Goal: Complete application form

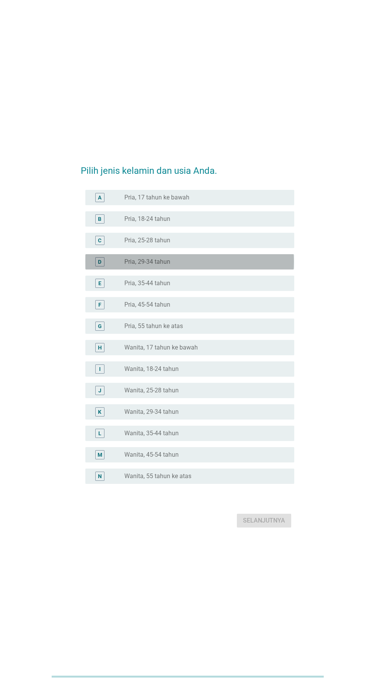
click at [211, 266] on div "radio_button_unchecked Pria, 29-34 tahun" at bounding box center [203, 262] width 158 height 8
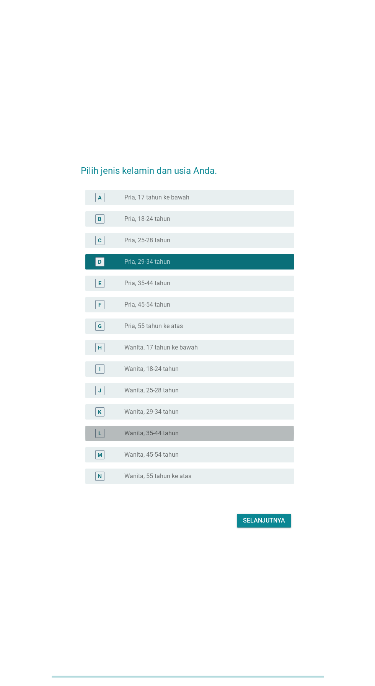
click at [203, 437] on div "radio_button_unchecked Wanita, 35-44 tahun" at bounding box center [203, 434] width 158 height 8
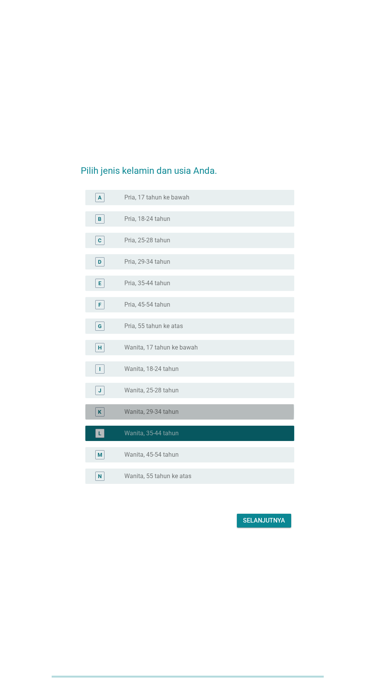
scroll to position [18, 0]
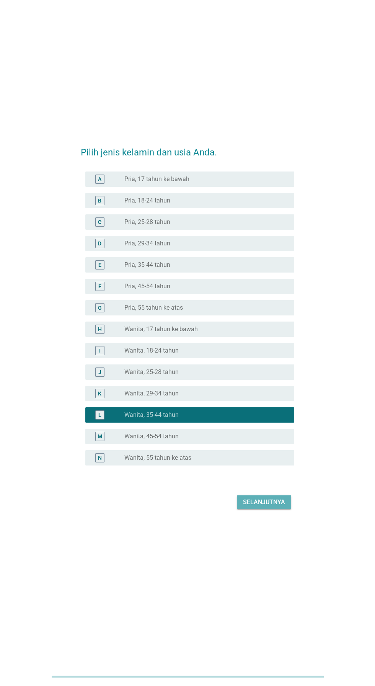
click at [276, 507] on div "Selanjutnya" at bounding box center [264, 502] width 42 height 9
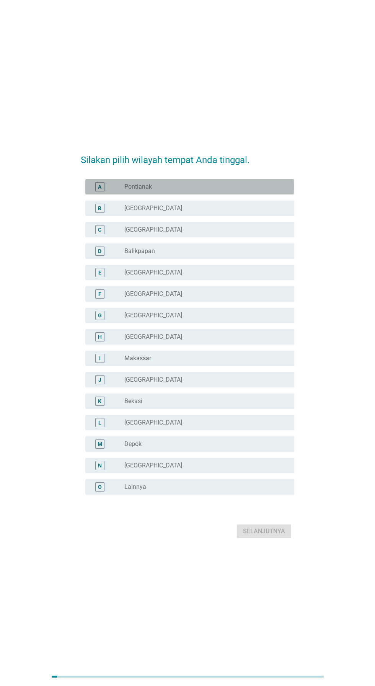
click at [233, 191] on div "radio_button_unchecked Pontianak" at bounding box center [203, 187] width 158 height 8
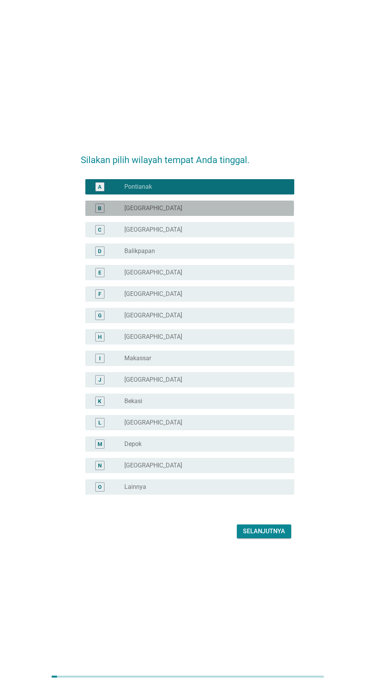
click at [224, 212] on div "radio_button_unchecked [GEOGRAPHIC_DATA]" at bounding box center [203, 208] width 158 height 8
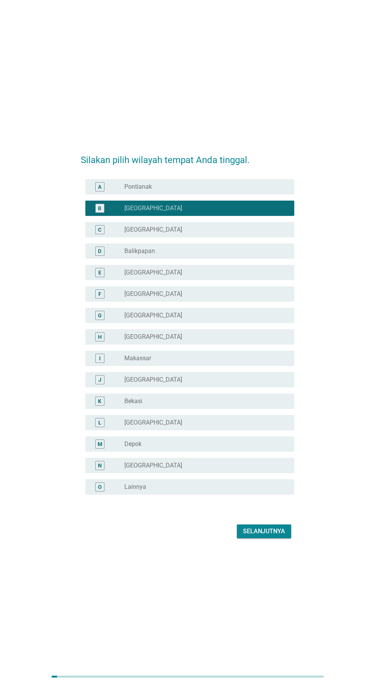
click at [212, 255] on div "radio_button_unchecked Balikpapan" at bounding box center [203, 251] width 158 height 8
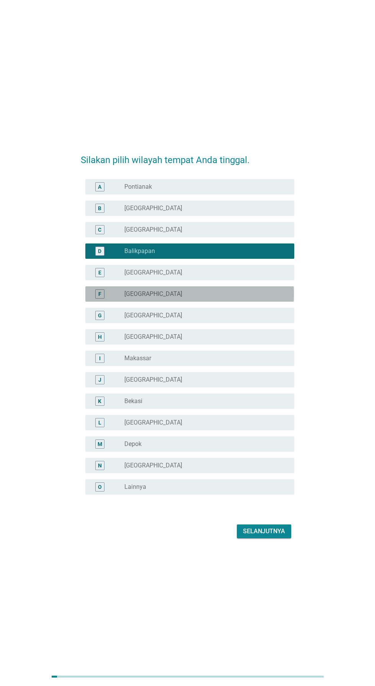
click at [204, 298] on div "radio_button_unchecked [GEOGRAPHIC_DATA]" at bounding box center [203, 294] width 158 height 8
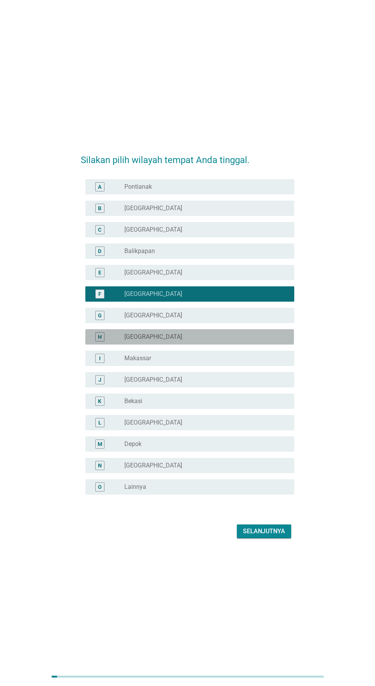
click at [212, 341] on div "radio_button_unchecked [GEOGRAPHIC_DATA]" at bounding box center [203, 337] width 158 height 8
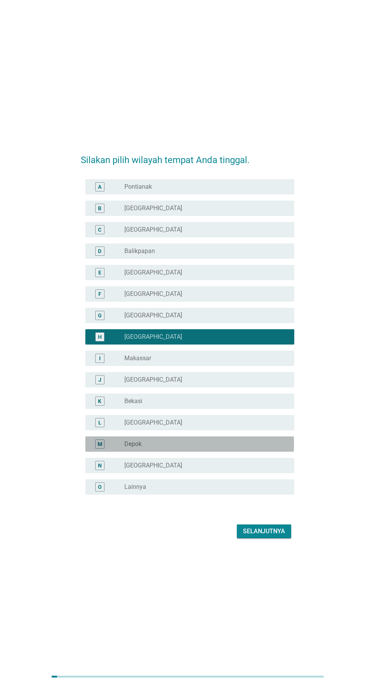
click at [213, 448] on div "radio_button_unchecked Depok" at bounding box center [203, 444] width 158 height 8
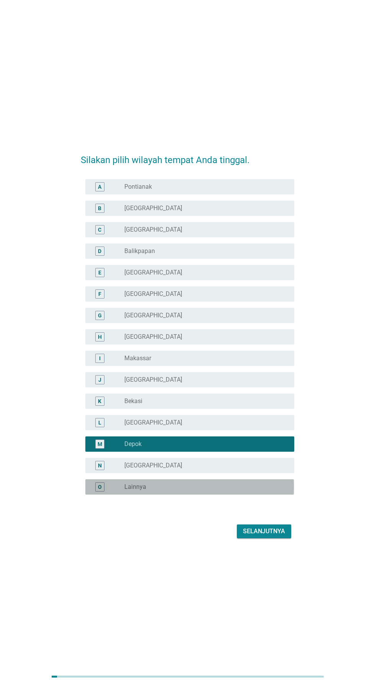
click at [197, 491] on div "radio_button_unchecked Lainnya" at bounding box center [203, 487] width 158 height 8
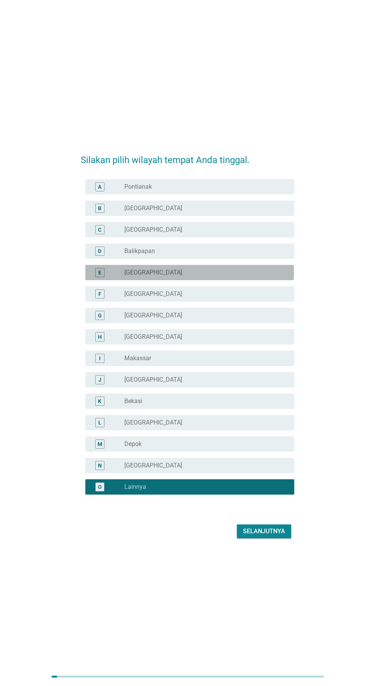
click at [182, 276] on div "radio_button_unchecked [GEOGRAPHIC_DATA]" at bounding box center [203, 273] width 158 height 8
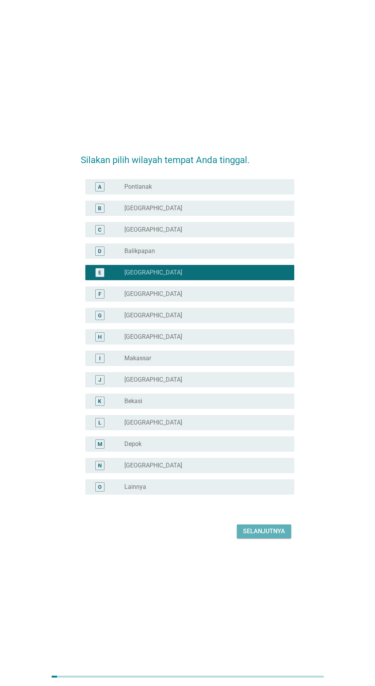
click at [275, 536] on div "Selanjutnya" at bounding box center [264, 531] width 42 height 9
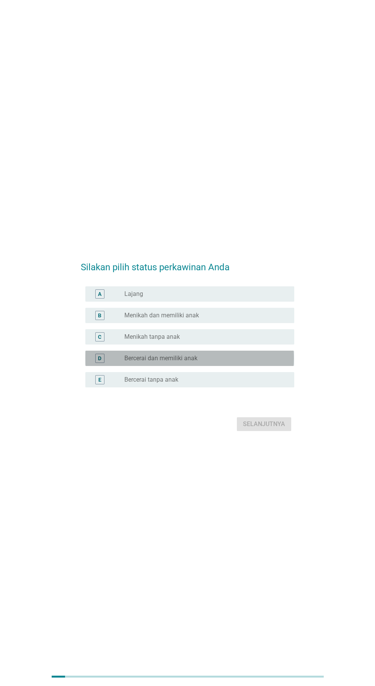
click at [222, 363] on div "radio_button_unchecked Bercerai dan memiliki anak" at bounding box center [206, 358] width 164 height 9
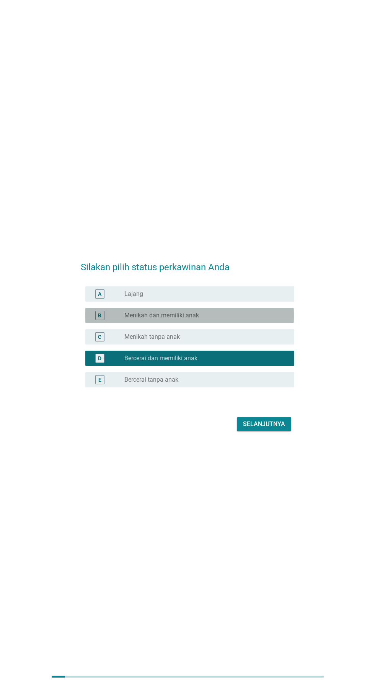
click at [228, 319] on div "radio_button_unchecked Menikah dan memiliki anak" at bounding box center [203, 316] width 158 height 8
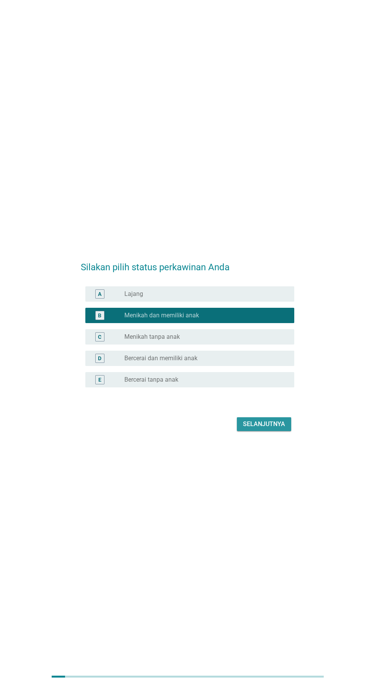
click at [274, 429] on div "Selanjutnya" at bounding box center [264, 424] width 42 height 9
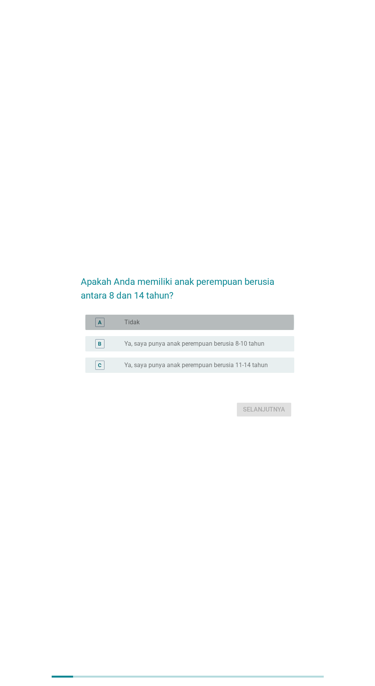
click at [224, 326] on div "radio_button_unchecked Tidak" at bounding box center [203, 323] width 158 height 8
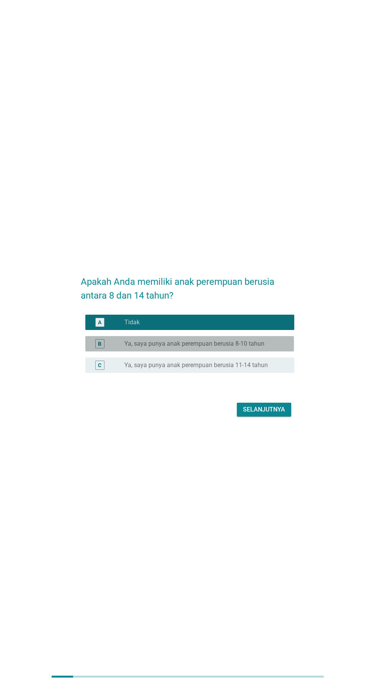
click at [229, 348] on label "Ya, saya punya anak perempuan berusia 8-10 tahun" at bounding box center [194, 344] width 140 height 8
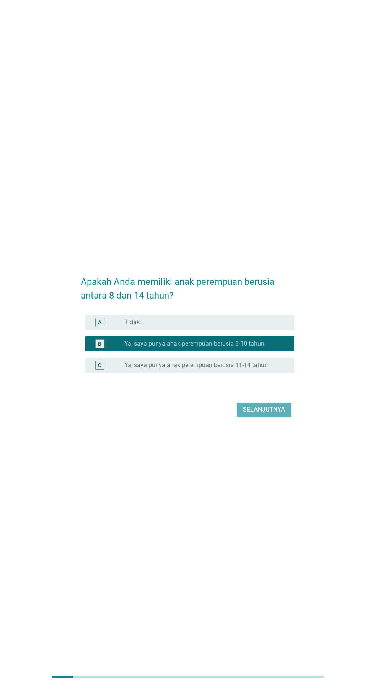
click at [276, 414] on div "Selanjutnya" at bounding box center [264, 409] width 42 height 9
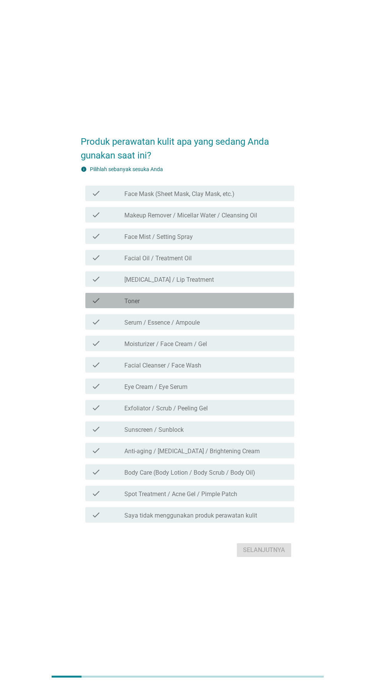
click at [223, 305] on div "check_box_outline_blank Toner" at bounding box center [206, 300] width 164 height 9
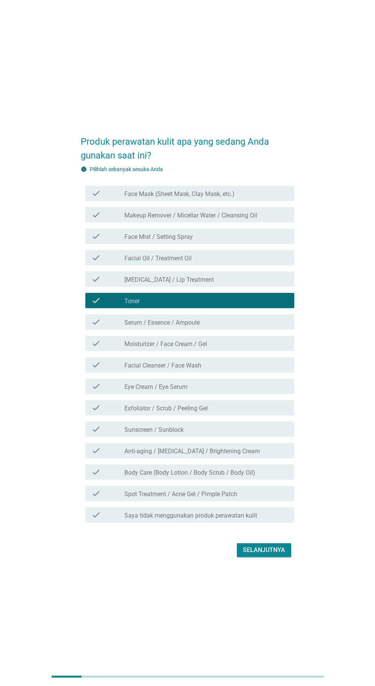
click at [206, 412] on label "Exfoliator / Scrub / Peeling Gel" at bounding box center [165, 409] width 83 height 8
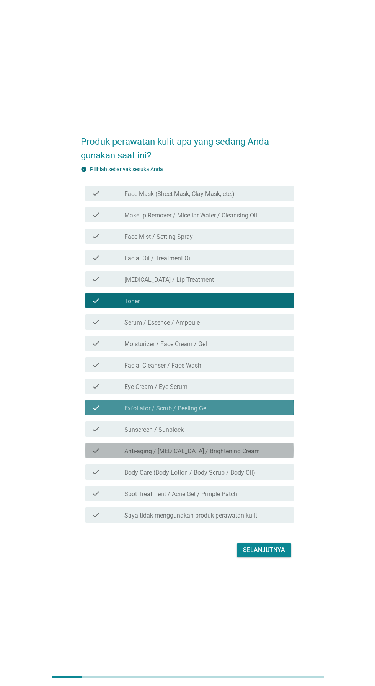
click at [208, 455] on label "Anti-aging / [MEDICAL_DATA] / Brightening Cream" at bounding box center [192, 452] width 136 height 8
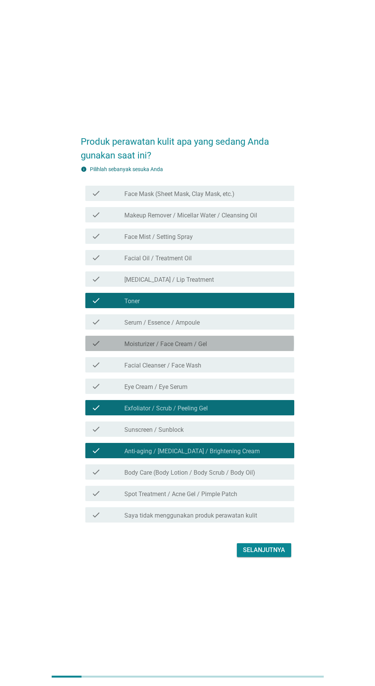
click at [223, 348] on div "check_box_outline_blank Moisturizer / Face Cream / Gel" at bounding box center [206, 343] width 164 height 9
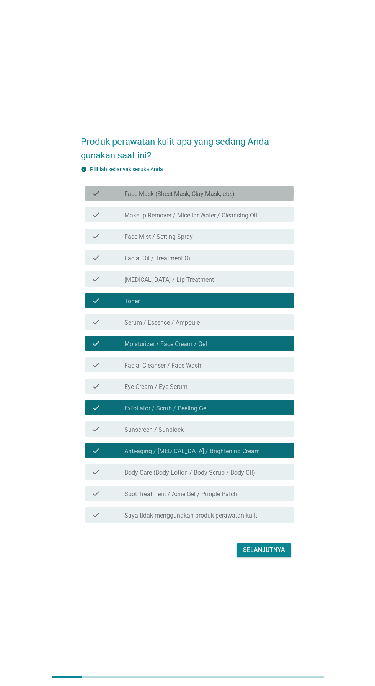
click at [231, 198] on label "Face Mask (Sheet Mask, Clay Mask, etc.)" at bounding box center [179, 194] width 110 height 8
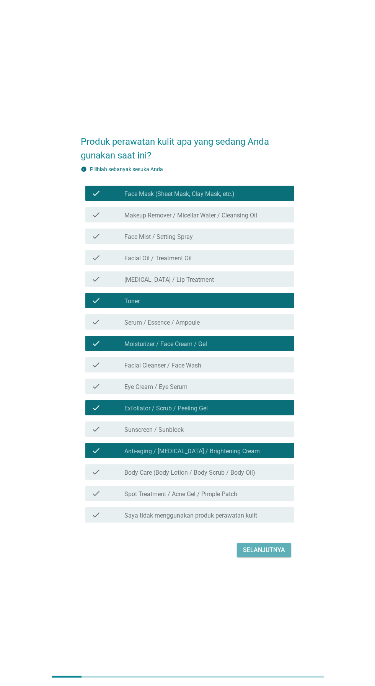
click at [276, 555] on div "Selanjutnya" at bounding box center [264, 550] width 42 height 9
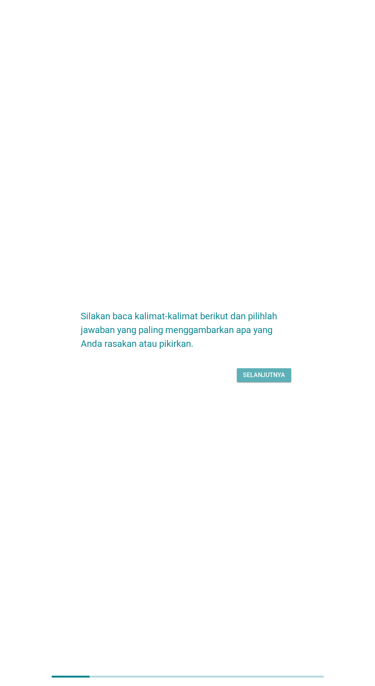
click at [270, 380] on div "Selanjutnya" at bounding box center [264, 375] width 42 height 9
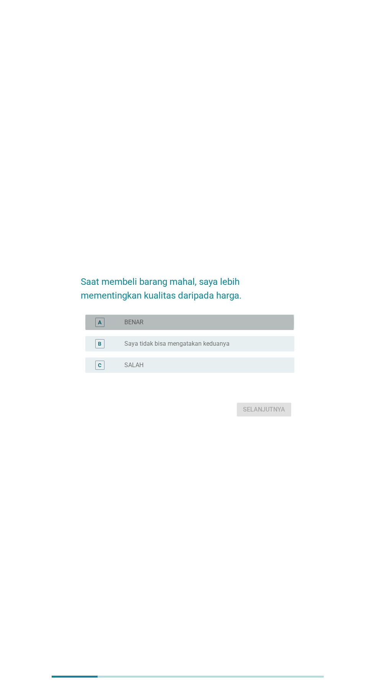
click at [234, 326] on div "radio_button_unchecked BENAR" at bounding box center [203, 323] width 158 height 8
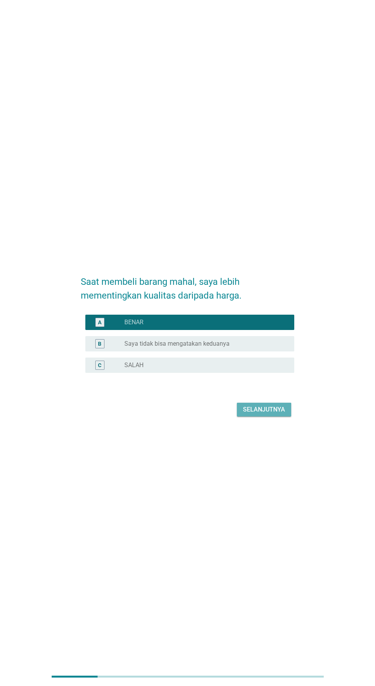
click at [271, 414] on div "Selanjutnya" at bounding box center [264, 409] width 42 height 9
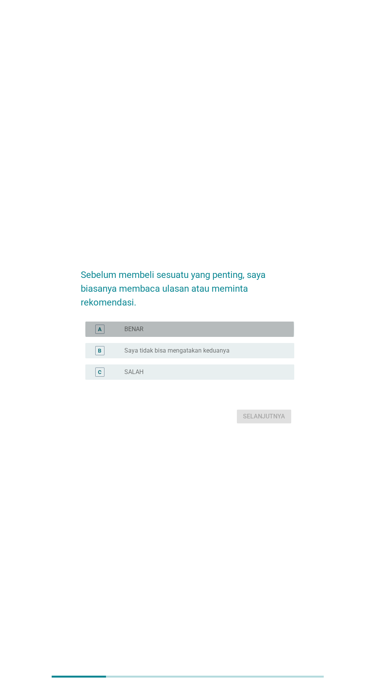
click at [231, 333] on div "radio_button_unchecked BENAR" at bounding box center [203, 329] width 158 height 8
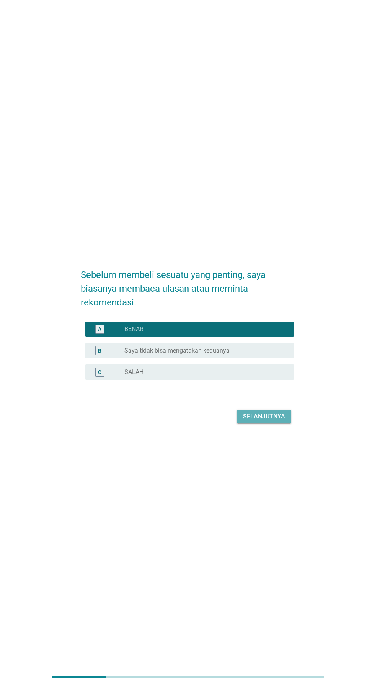
click at [273, 421] on div "Selanjutnya" at bounding box center [264, 416] width 42 height 9
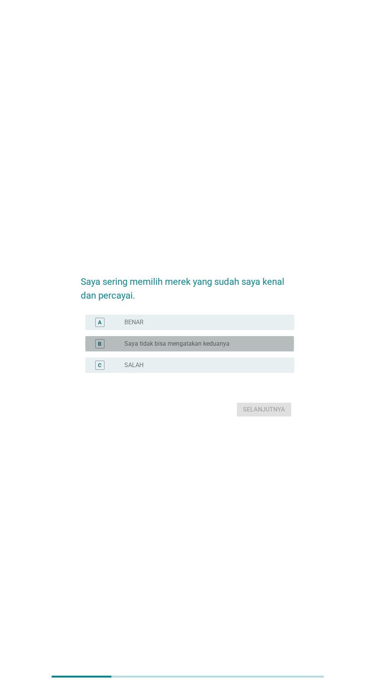
click at [243, 348] on div "radio_button_unchecked Saya tidak bisa mengatakan keduanya" at bounding box center [203, 344] width 158 height 8
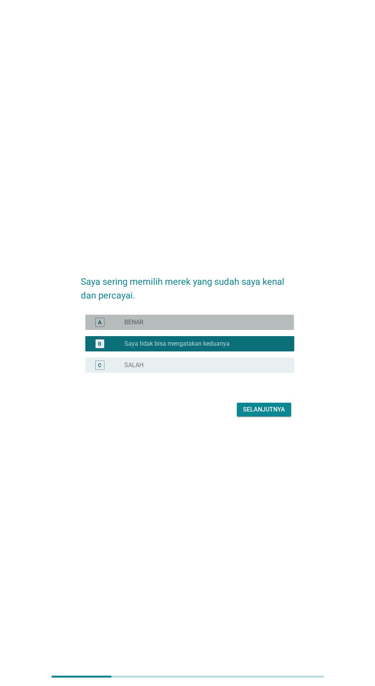
click at [248, 326] on div "radio_button_unchecked BENAR" at bounding box center [203, 323] width 158 height 8
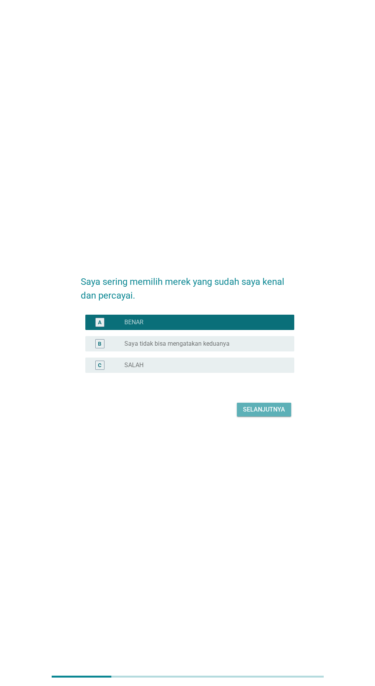
click at [274, 414] on div "Selanjutnya" at bounding box center [264, 409] width 42 height 9
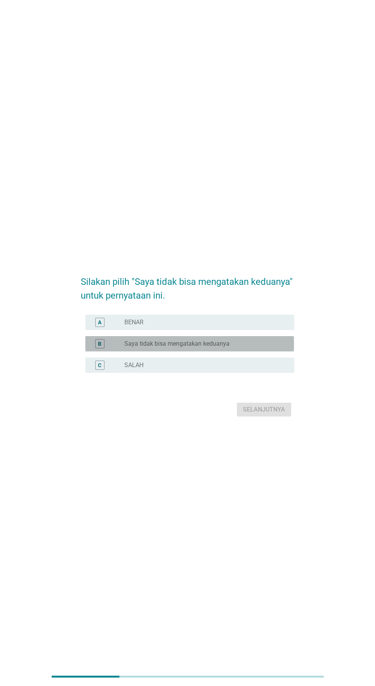
click at [243, 348] on div "radio_button_unchecked Saya tidak bisa mengatakan keduanya" at bounding box center [203, 344] width 158 height 8
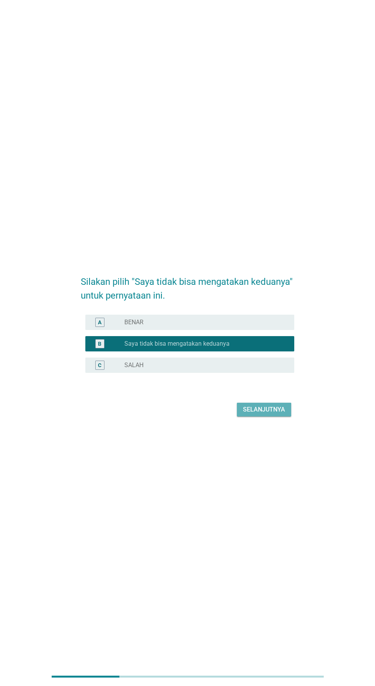
click at [273, 414] on div "Selanjutnya" at bounding box center [264, 409] width 42 height 9
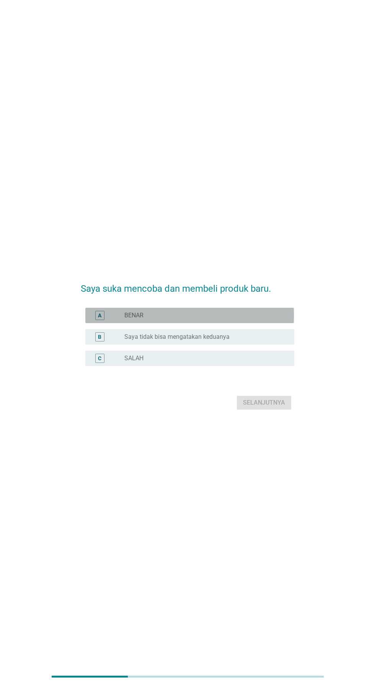
click at [235, 320] on div "radio_button_unchecked BENAR" at bounding box center [206, 315] width 164 height 9
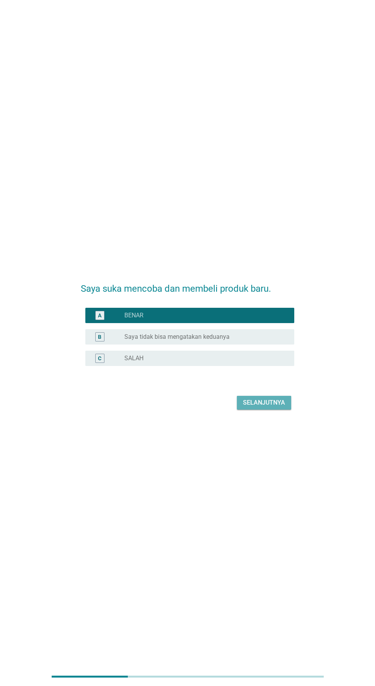
click at [273, 407] on div "Selanjutnya" at bounding box center [264, 402] width 42 height 9
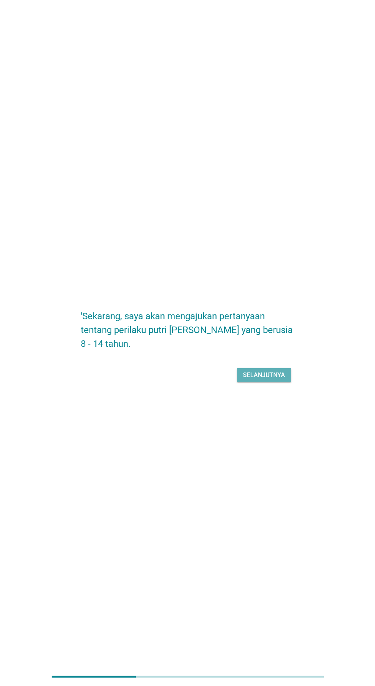
click at [271, 380] on div "Selanjutnya" at bounding box center [264, 375] width 42 height 9
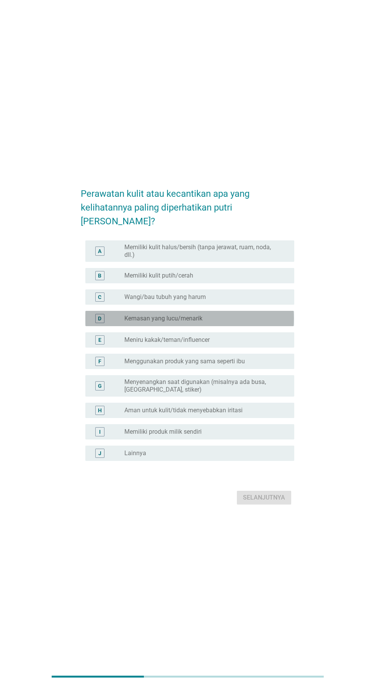
click at [224, 322] on div "radio_button_unchecked Kemasan yang lucu/menarik" at bounding box center [203, 319] width 158 height 8
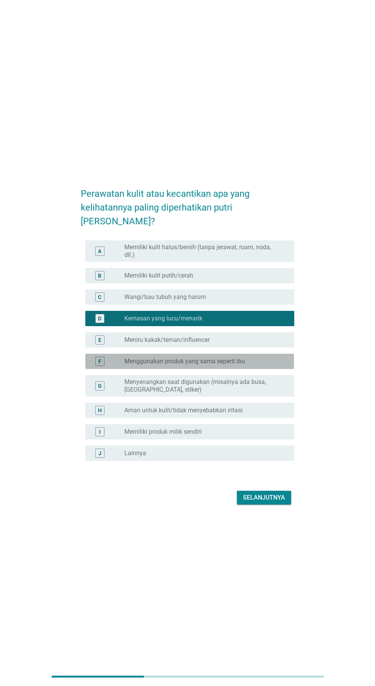
click at [219, 365] on label "Menggunakan produk yang sama seperti ibu" at bounding box center [184, 362] width 121 height 8
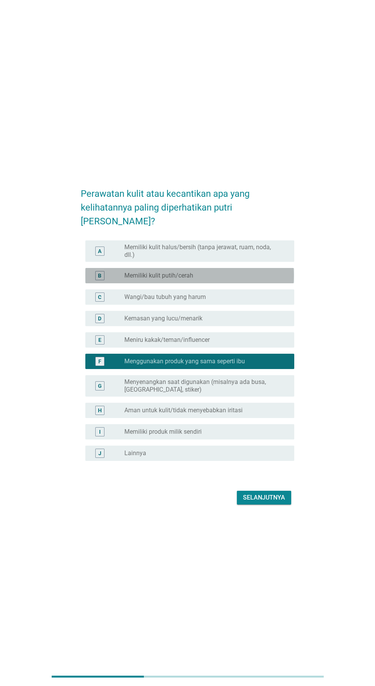
click at [226, 280] on div "radio_button_unchecked Memiliki kulit putih/cerah" at bounding box center [203, 276] width 158 height 8
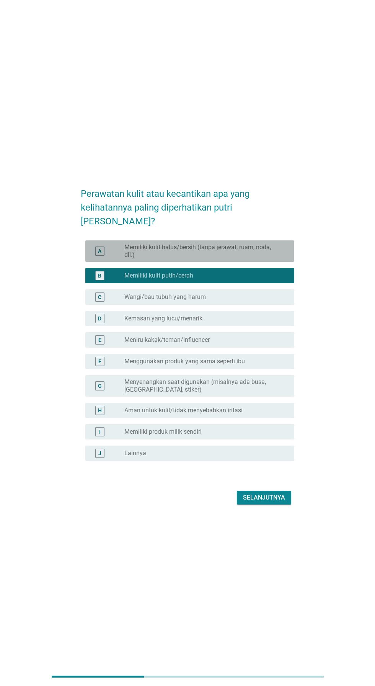
click at [249, 259] on label "Memiliki kulit halus/bersih (tanpa jerawat, ruam, noda, dll.)" at bounding box center [203, 251] width 158 height 15
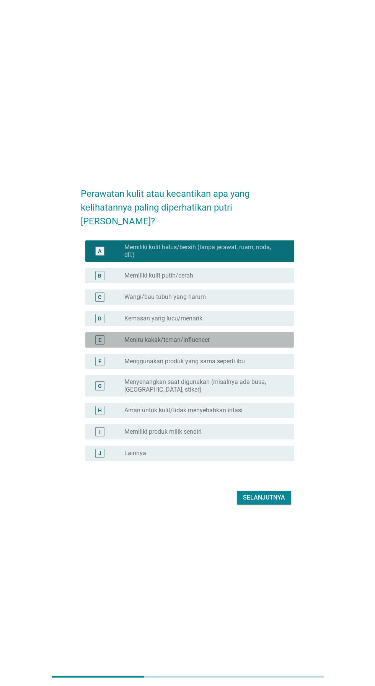
click at [257, 344] on div "radio_button_unchecked Meniru kakak/teman/influencer" at bounding box center [203, 340] width 158 height 8
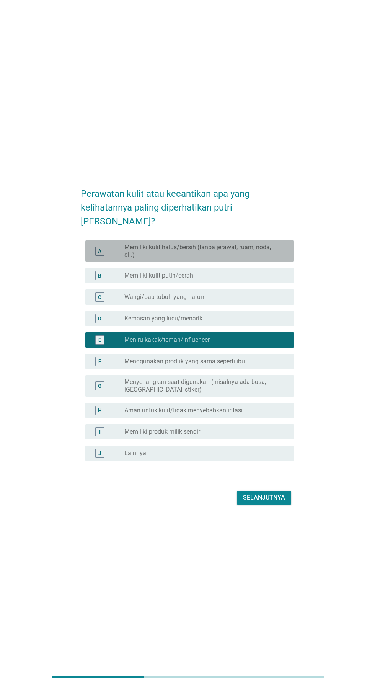
click at [253, 259] on label "Memiliki kulit halus/bersih (tanpa jerawat, ruam, noda, dll.)" at bounding box center [203, 251] width 158 height 15
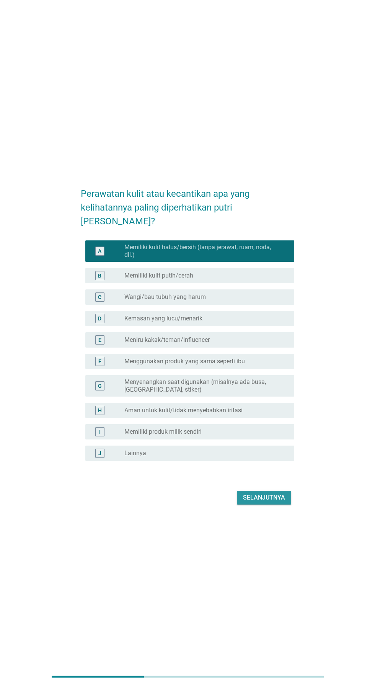
click at [274, 502] on div "Selanjutnya" at bounding box center [264, 497] width 42 height 9
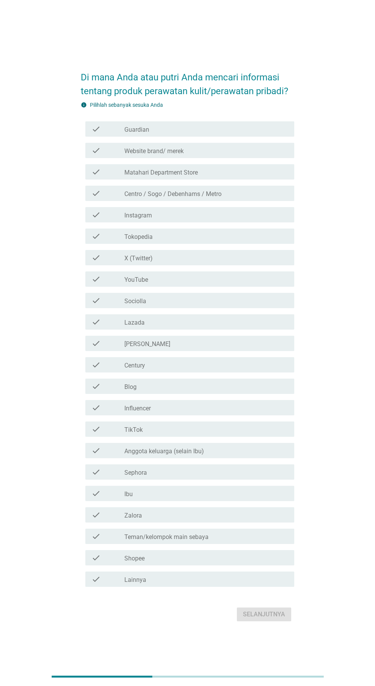
click at [212, 219] on div "check_box_outline_blank Instagram" at bounding box center [206, 214] width 164 height 9
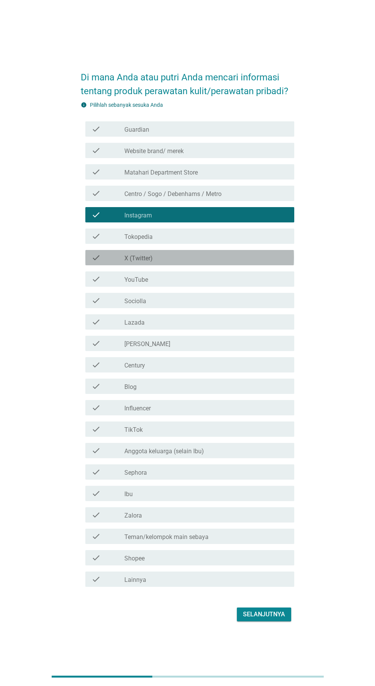
click at [207, 262] on div "check_box_outline_blank X (Twitter)" at bounding box center [206, 257] width 164 height 9
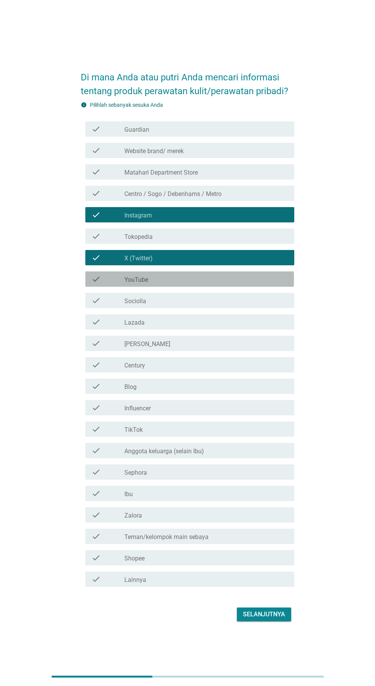
click at [194, 284] on div "check_box_outline_blank YouTube" at bounding box center [206, 279] width 164 height 9
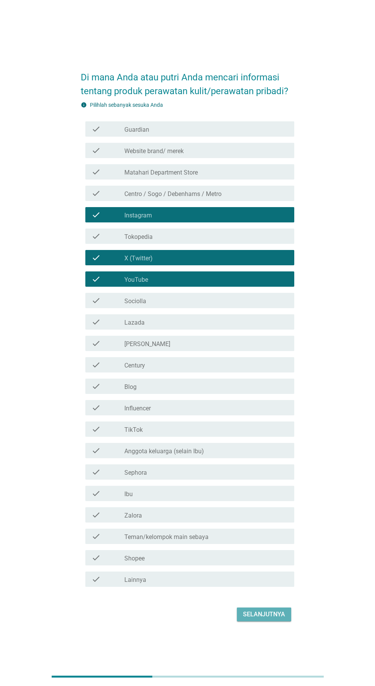
click at [276, 621] on button "Selanjutnya" at bounding box center [264, 615] width 54 height 14
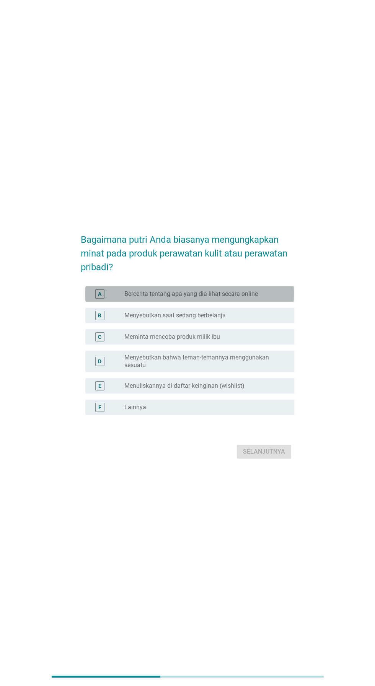
click at [218, 298] on label "Bercerita tentang apa yang dia lihat secara online" at bounding box center [191, 294] width 134 height 8
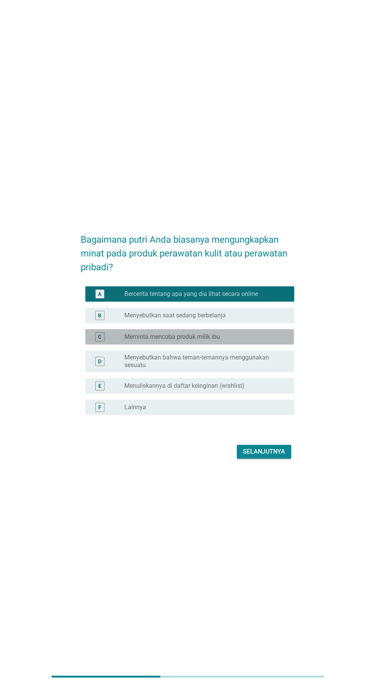
click at [235, 341] on div "radio_button_unchecked Meminta mencoba produk milik ibu" at bounding box center [203, 337] width 158 height 8
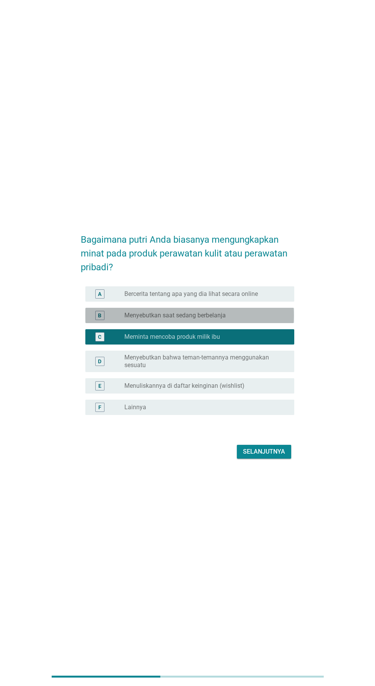
click at [225, 319] on label "Menyebutkan saat sedang berbelanja" at bounding box center [174, 316] width 101 height 8
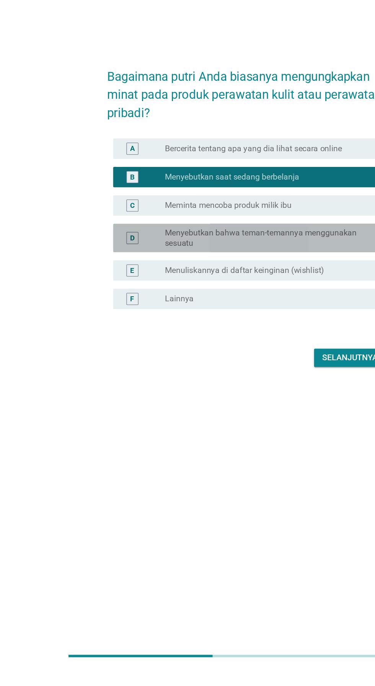
scroll to position [3, 0]
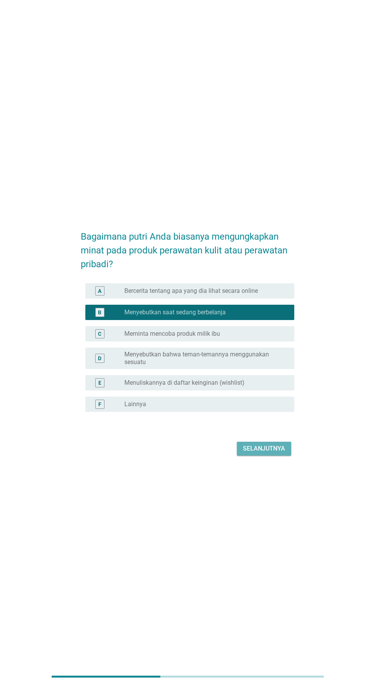
click at [282, 453] on div "Selanjutnya" at bounding box center [264, 448] width 42 height 9
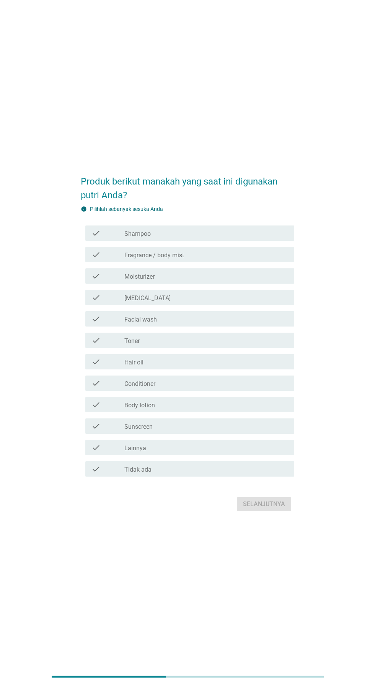
scroll to position [0, 0]
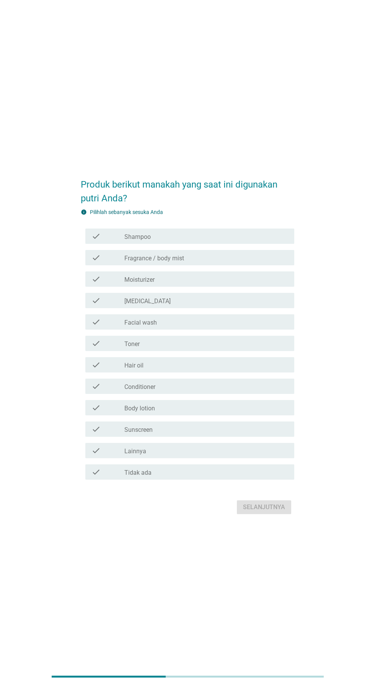
click at [224, 284] on div "check_box_outline_blank Moisturizer" at bounding box center [206, 279] width 164 height 9
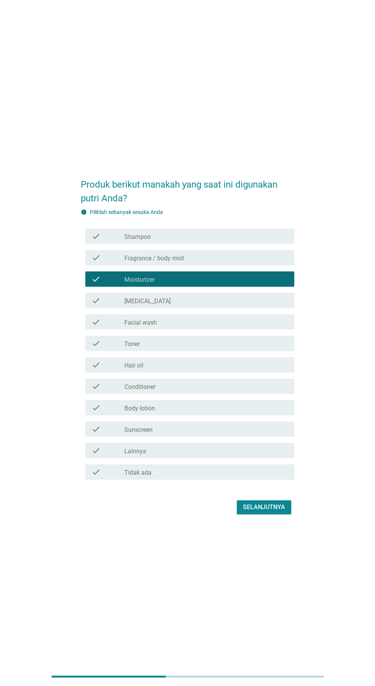
click at [194, 348] on div "check_box_outline_blank Toner" at bounding box center [206, 343] width 164 height 9
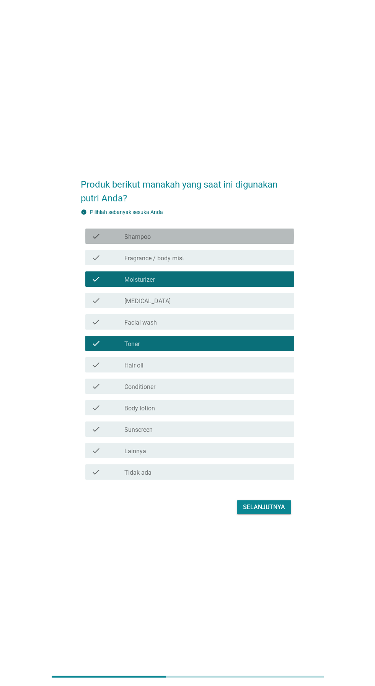
click at [253, 241] on div "check_box_outline_blank Shampoo" at bounding box center [206, 236] width 164 height 9
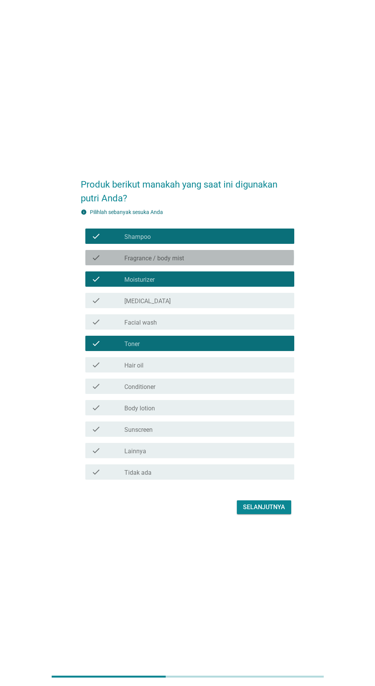
click at [235, 262] on div "check_box_outline_blank Fragrance / body mist" at bounding box center [206, 257] width 164 height 9
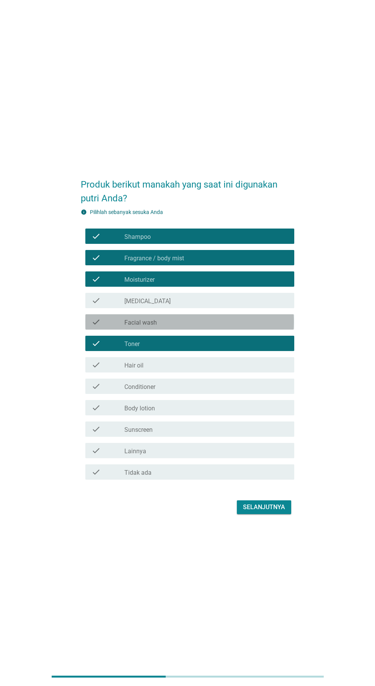
scroll to position [18, 0]
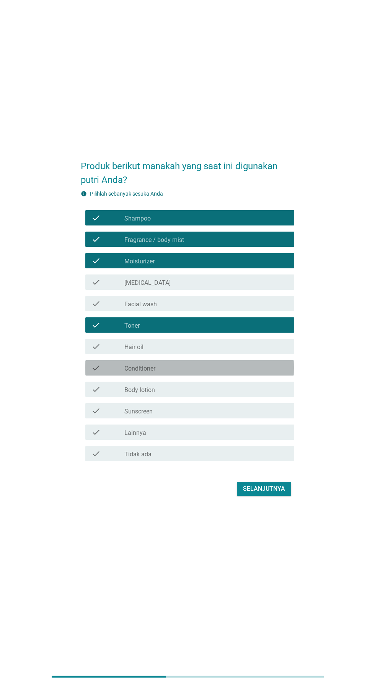
click at [198, 373] on div "check_box_outline_blank Conditioner" at bounding box center [206, 367] width 164 height 9
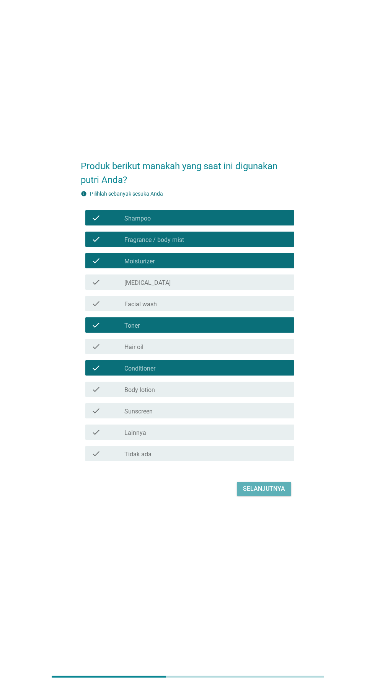
click at [272, 494] on div "Selanjutnya" at bounding box center [264, 488] width 42 height 9
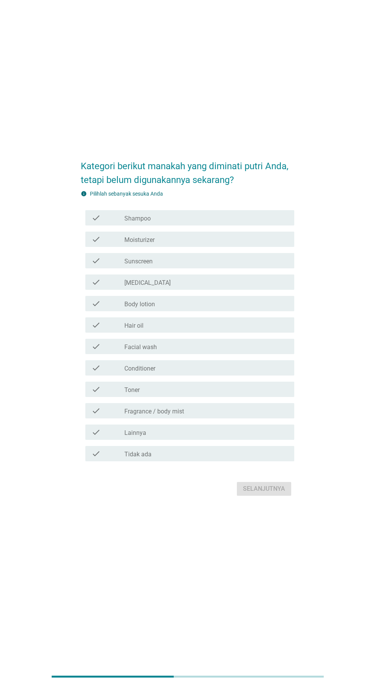
scroll to position [0, 0]
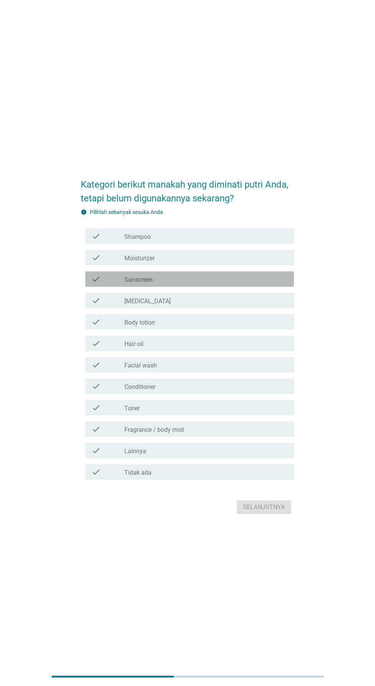
click at [244, 284] on div "check_box_outline_blank Sunscreen" at bounding box center [206, 279] width 164 height 9
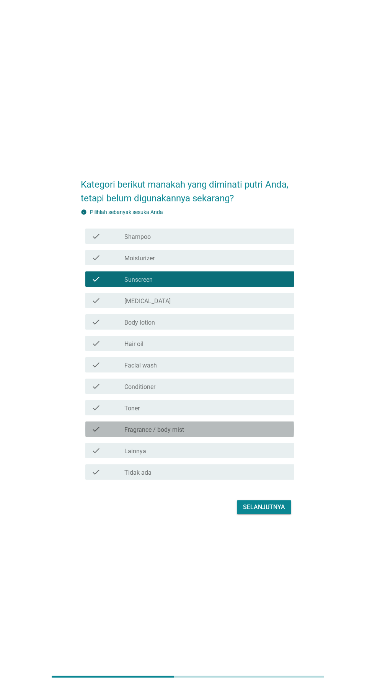
click at [209, 434] on div "check_box_outline_blank Fragrance / body mist" at bounding box center [206, 429] width 164 height 9
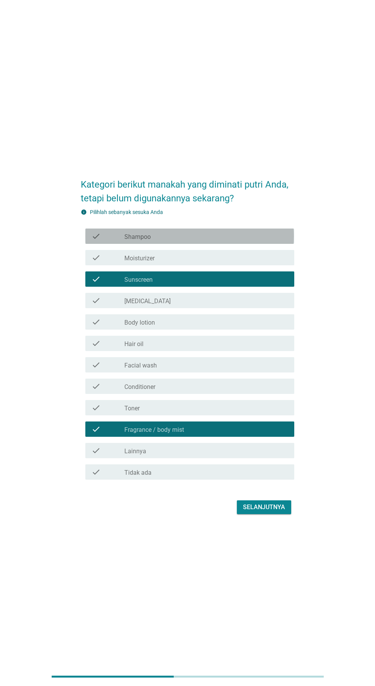
click at [240, 241] on div "check_box_outline_blank Shampoo" at bounding box center [206, 236] width 164 height 9
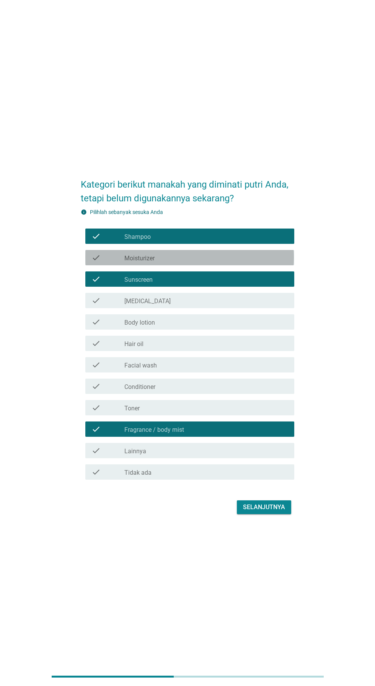
click at [221, 262] on div "check_box_outline_blank Moisturizer" at bounding box center [206, 257] width 164 height 9
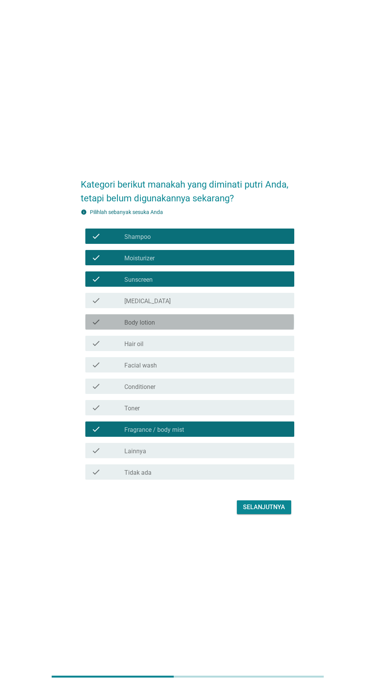
click at [209, 327] on div "check_box_outline_blank Body lotion" at bounding box center [206, 321] width 164 height 9
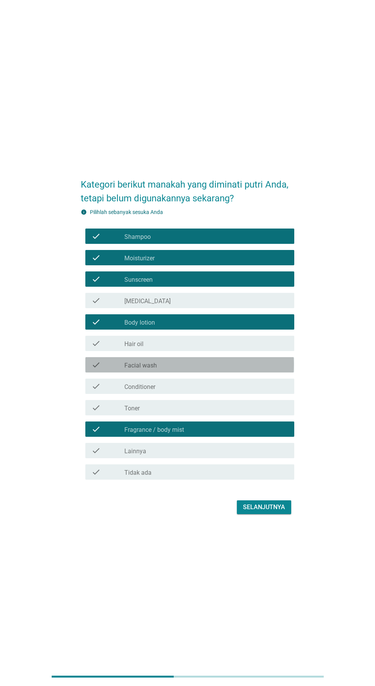
click at [210, 370] on div "check_box_outline_blank Facial wash" at bounding box center [206, 364] width 164 height 9
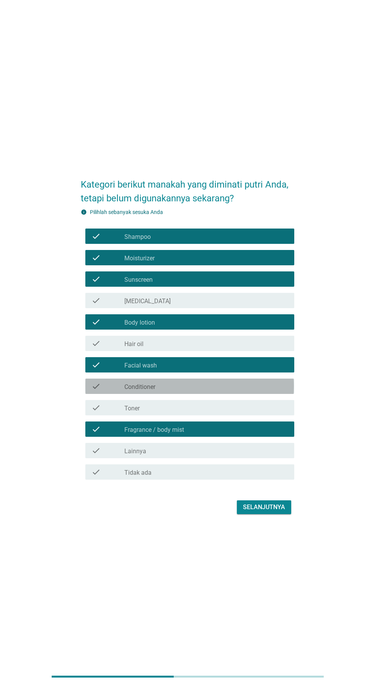
click at [229, 391] on div "check_box_outline_blank Conditioner" at bounding box center [206, 386] width 164 height 9
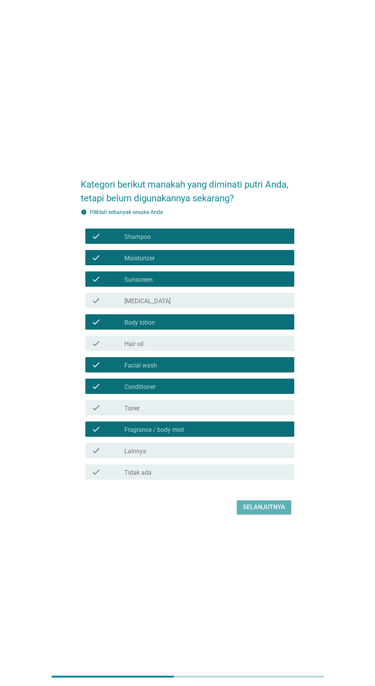
click at [269, 512] on div "Selanjutnya" at bounding box center [264, 507] width 42 height 9
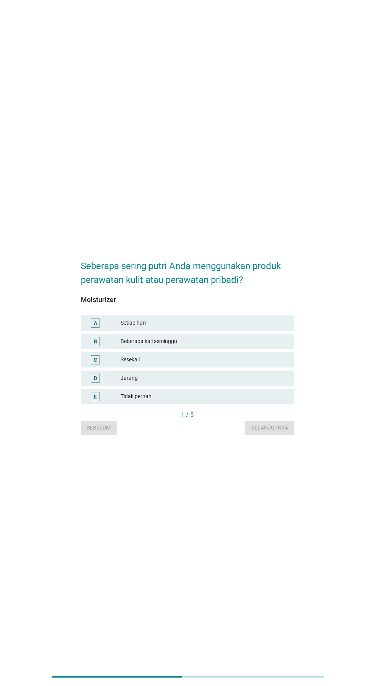
click at [221, 328] on div "Setiap hari" at bounding box center [205, 323] width 168 height 9
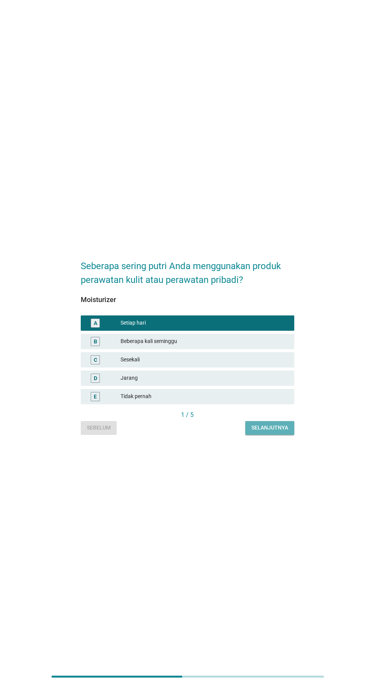
click at [290, 435] on button "Selanjutnya" at bounding box center [269, 428] width 49 height 14
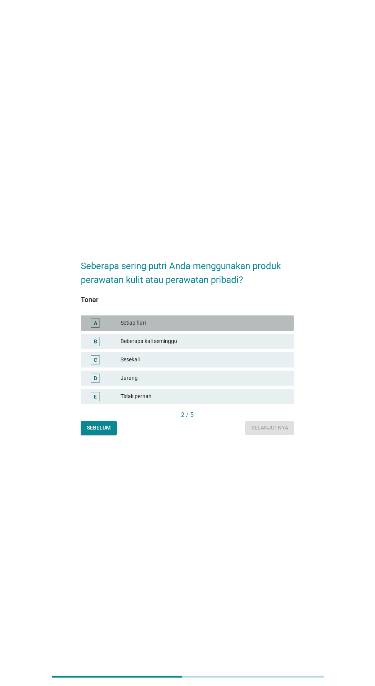
click at [232, 328] on div "Setiap hari" at bounding box center [205, 323] width 168 height 9
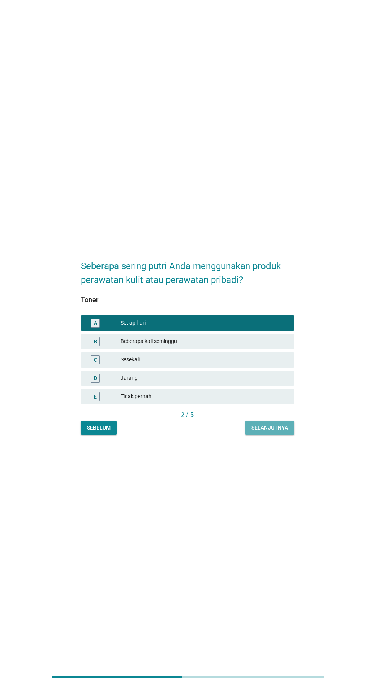
click at [287, 432] on div "Selanjutnya" at bounding box center [270, 428] width 37 height 8
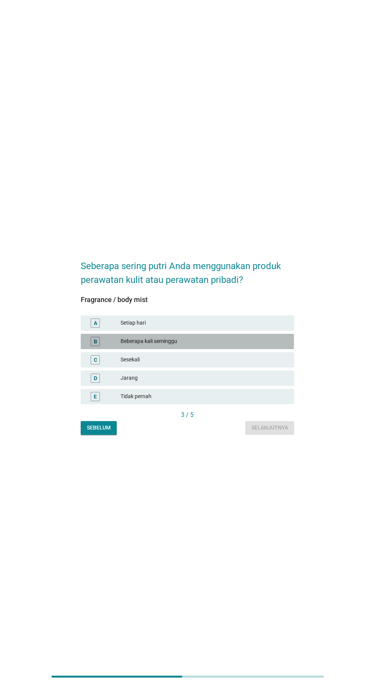
click at [227, 346] on div "Beberapa kali seminggu" at bounding box center [205, 341] width 168 height 9
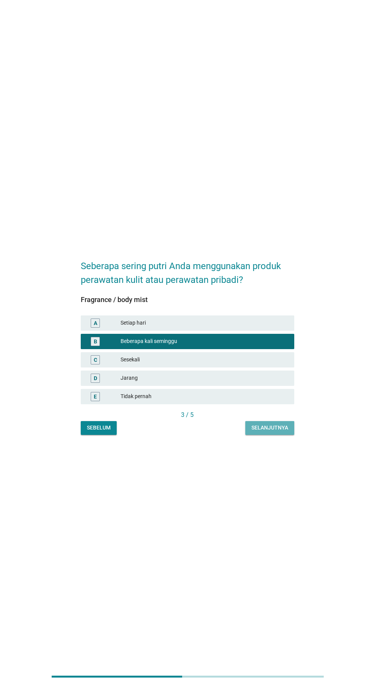
click at [281, 435] on button "Selanjutnya" at bounding box center [269, 428] width 49 height 14
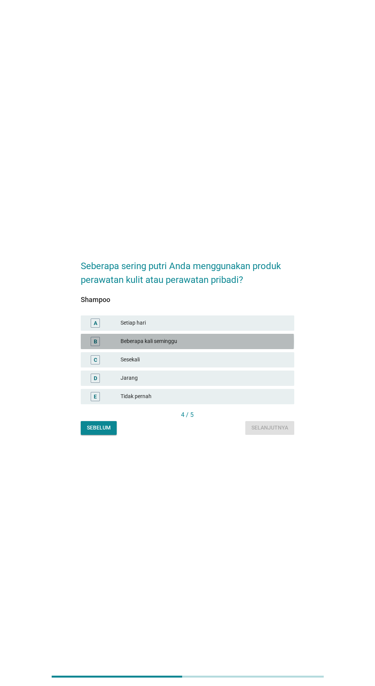
click at [221, 346] on div "Beberapa kali seminggu" at bounding box center [205, 341] width 168 height 9
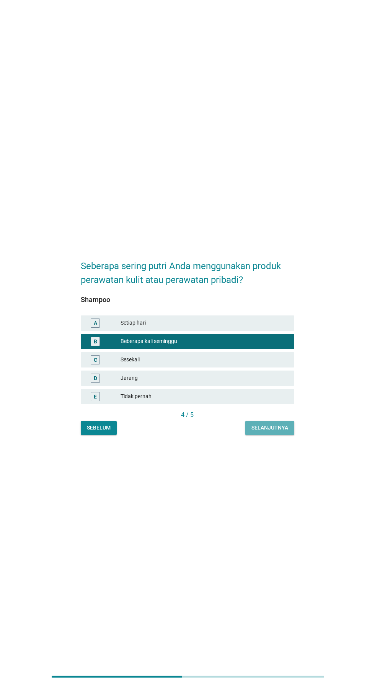
click at [281, 432] on div "Selanjutnya" at bounding box center [270, 428] width 37 height 8
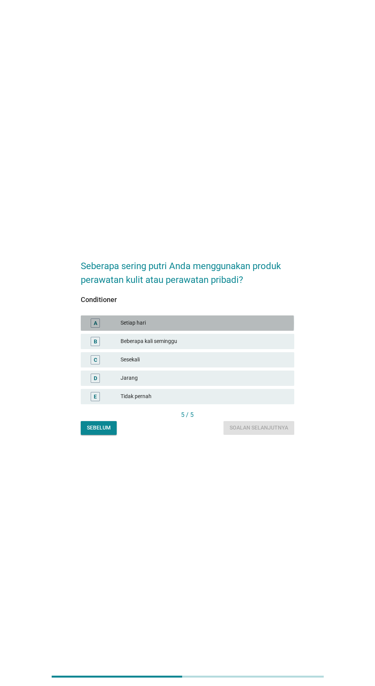
click at [239, 328] on div "Setiap hari" at bounding box center [205, 323] width 168 height 9
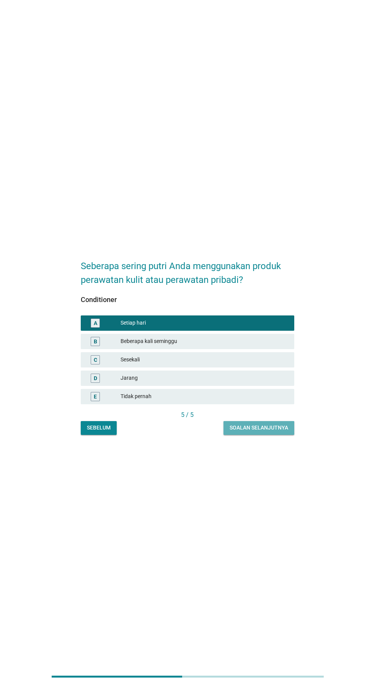
click at [270, 432] on div "Soalan selanjutnya" at bounding box center [259, 428] width 59 height 8
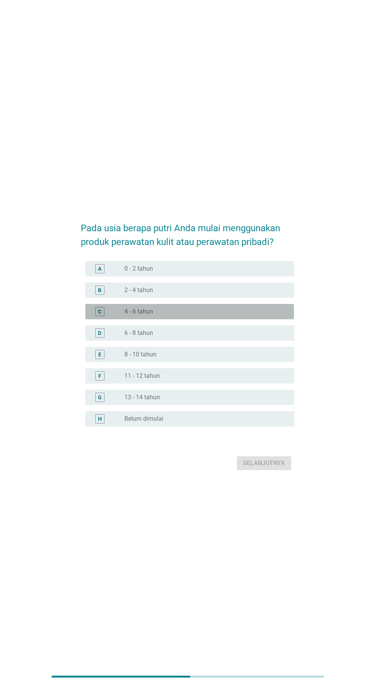
click at [260, 316] on div "radio_button_unchecked 4 - 6 tahun" at bounding box center [206, 311] width 164 height 9
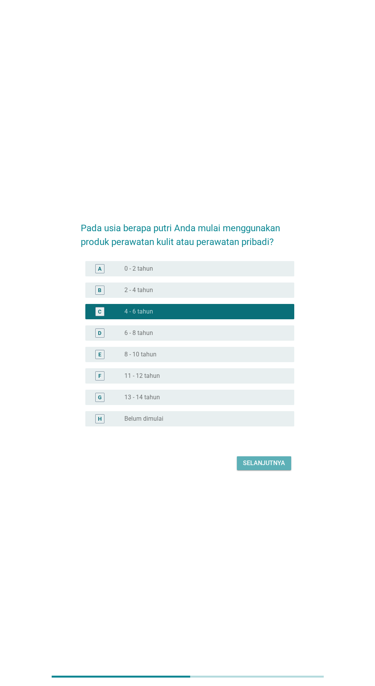
click at [273, 468] on div "Selanjutnya" at bounding box center [264, 463] width 42 height 9
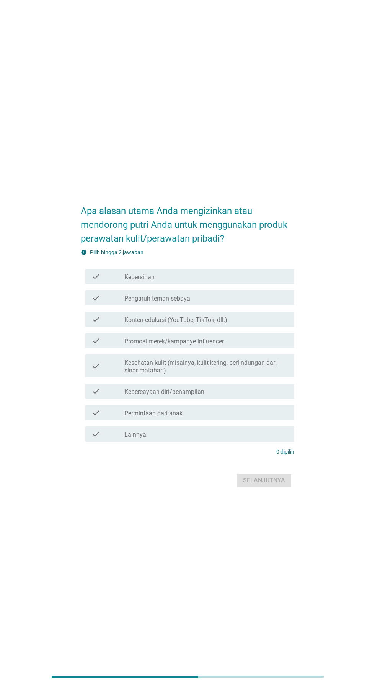
click at [239, 303] on div "check_box_outline_blank Pengaruh teman sebaya" at bounding box center [206, 297] width 164 height 9
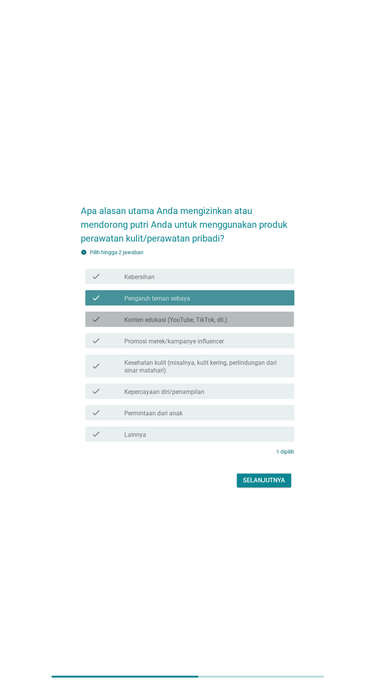
click at [238, 324] on div "check_box_outline_blank Konten edukasi (YouTube, TikTok, dll.)" at bounding box center [206, 319] width 164 height 9
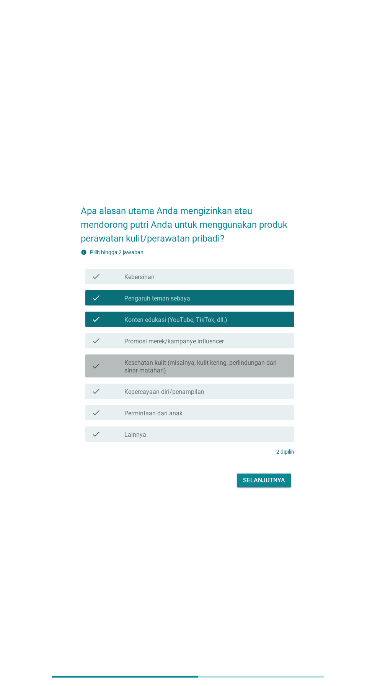
click at [219, 374] on label "Kesehatan kulit (misalnya, kulit kering, perlindungan dari sinar matahari)" at bounding box center [206, 366] width 164 height 15
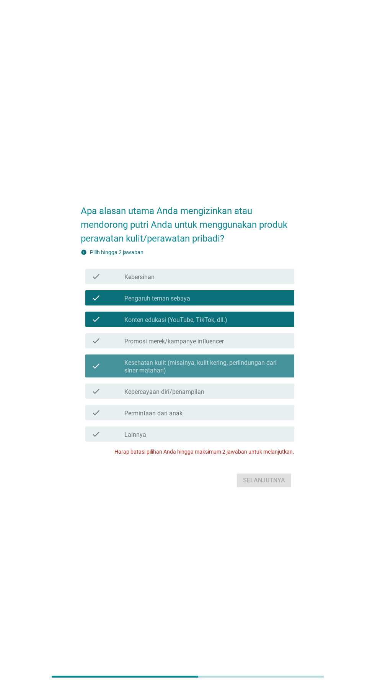
click at [225, 374] on label "Kesehatan kulit (misalnya, kulit kering, perlindungan dari sinar matahari)" at bounding box center [206, 366] width 164 height 15
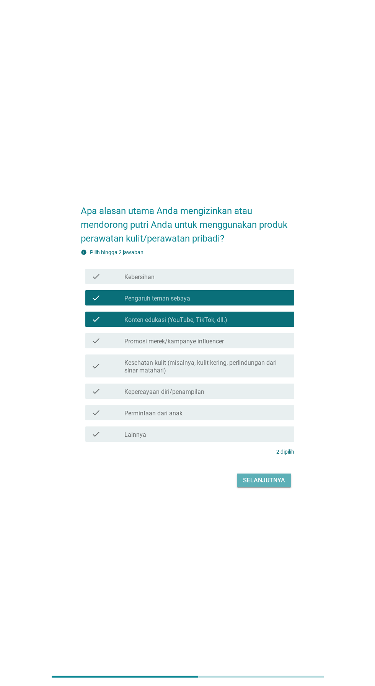
click at [279, 485] on div "Selanjutnya" at bounding box center [264, 480] width 42 height 9
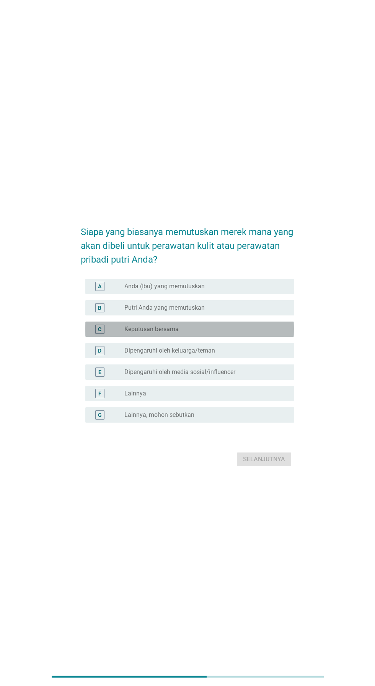
click at [231, 333] on div "radio_button_unchecked Keputusan bersama" at bounding box center [203, 329] width 158 height 8
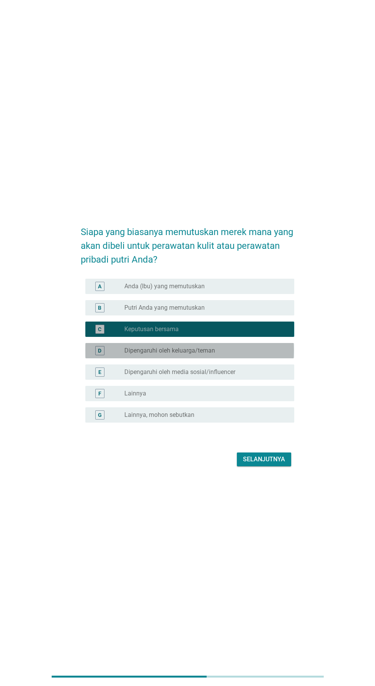
click at [211, 355] on label "Dipengaruhi oleh keluarga/teman" at bounding box center [169, 351] width 91 height 8
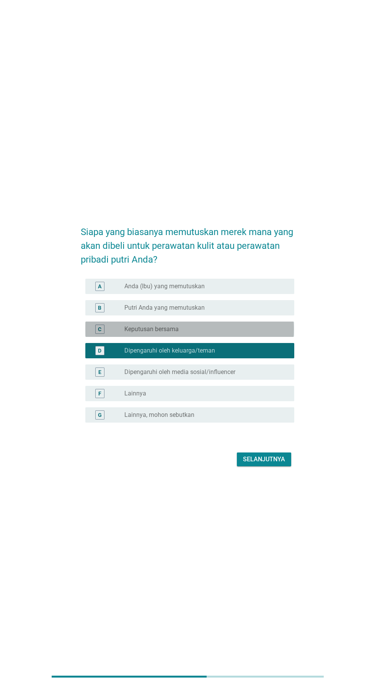
click at [244, 333] on div "radio_button_unchecked Keputusan bersama" at bounding box center [203, 329] width 158 height 8
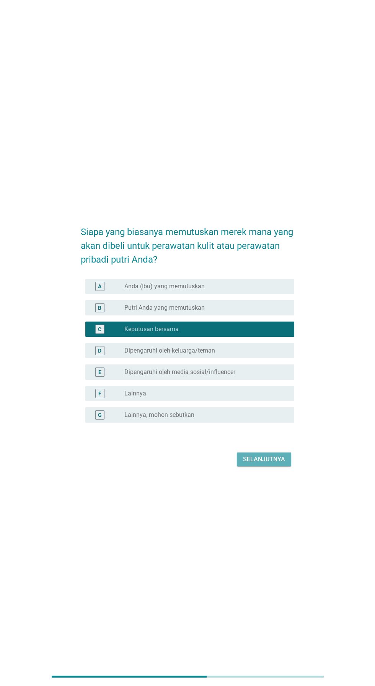
click at [271, 466] on button "Selanjutnya" at bounding box center [264, 460] width 54 height 14
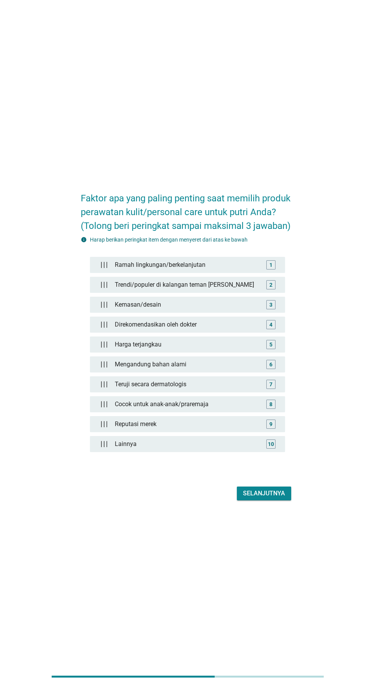
click at [209, 312] on div "Kemasan/desain" at bounding box center [188, 304] width 152 height 15
click at [216, 352] on div "Harga terjangkau" at bounding box center [188, 344] width 152 height 15
click at [214, 392] on div "Teruji secara dermatologis" at bounding box center [188, 384] width 152 height 15
click at [271, 368] on div "6" at bounding box center [271, 364] width 3 height 8
click at [280, 498] on div "Selanjutnya" at bounding box center [264, 493] width 42 height 9
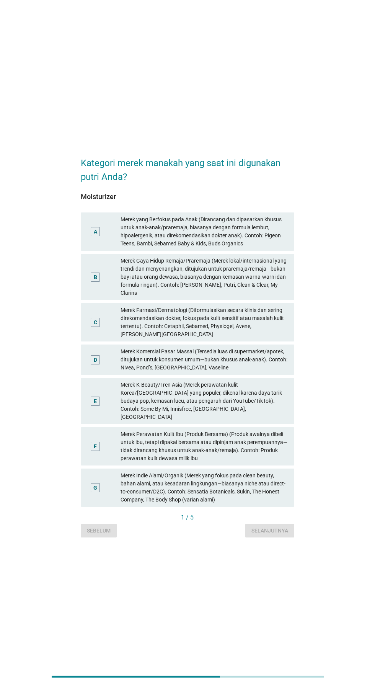
click at [223, 334] on div "Merek Farmasi/Dermatologi (Diformulasikan secara klinis dan sering direkomendas…" at bounding box center [205, 322] width 168 height 32
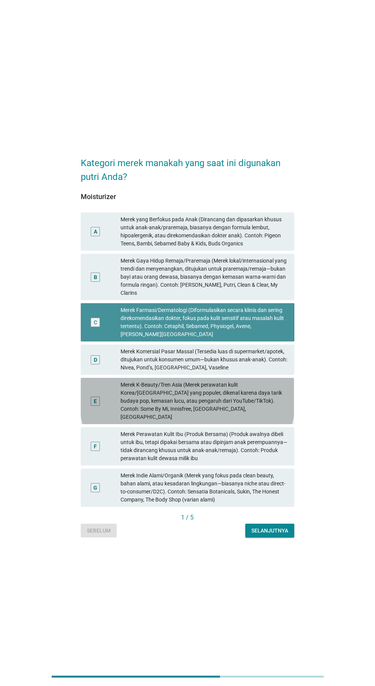
click at [210, 421] on div "Merek K-Beauty/Tren Asia (Merek perawatan kulit Korea/[GEOGRAPHIC_DATA] yang po…" at bounding box center [205, 401] width 168 height 40
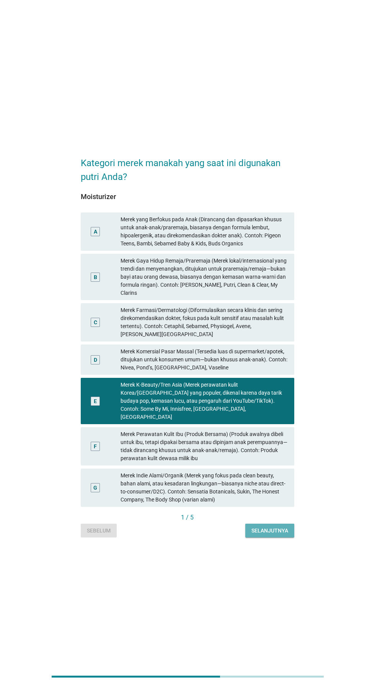
click at [281, 535] on div "Selanjutnya" at bounding box center [270, 531] width 37 height 8
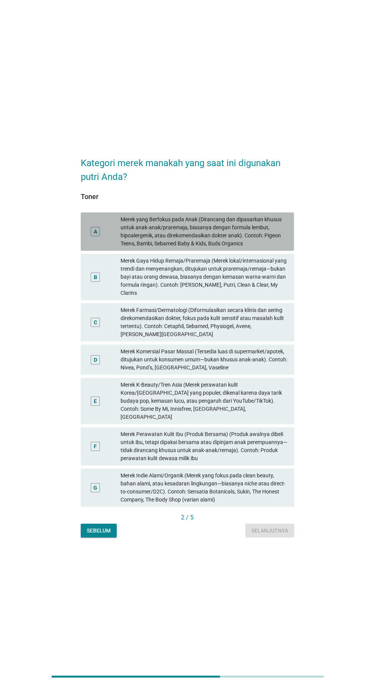
click at [223, 248] on div "Merek yang Berfokus pada Anak (Dirancang dan dipasarkan khusus untuk anak-anak/…" at bounding box center [205, 232] width 168 height 32
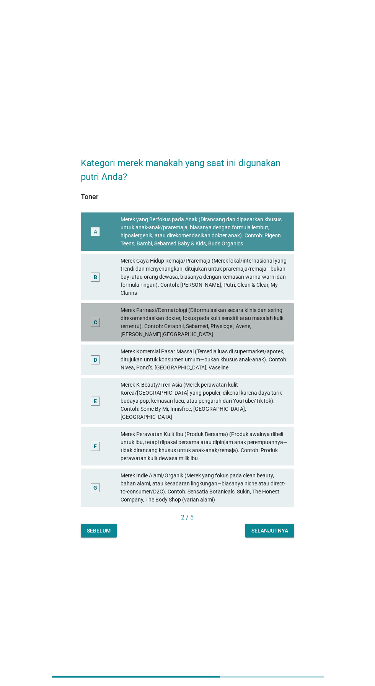
click at [208, 338] on div "Merek Farmasi/Dermatologi (Diformulasikan secara klinis dan sering direkomendas…" at bounding box center [205, 322] width 168 height 32
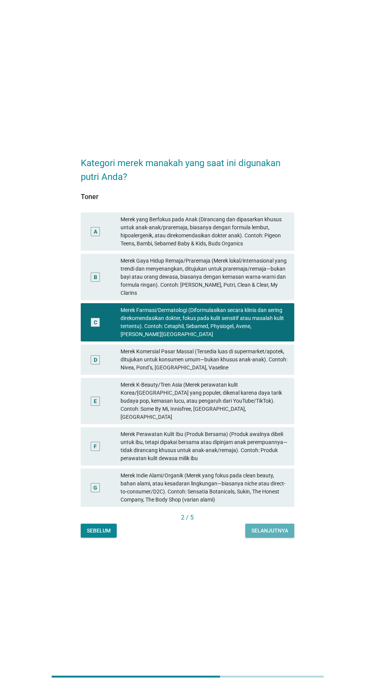
click at [290, 538] on button "Selanjutnya" at bounding box center [269, 531] width 49 height 14
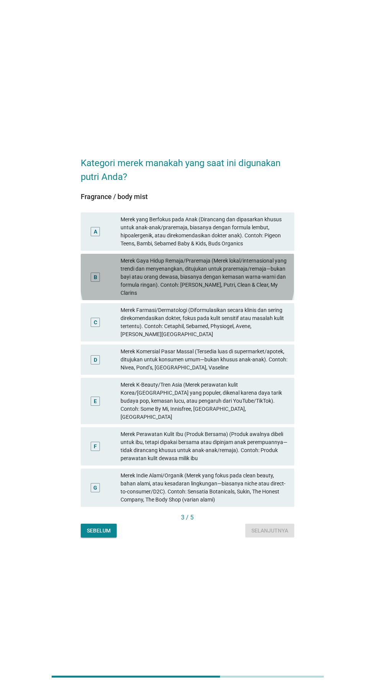
click at [231, 297] on div "Merek Gaya Hidup Remaja/Praremaja (Merek lokal/internasional yang trendi dan me…" at bounding box center [205, 277] width 168 height 40
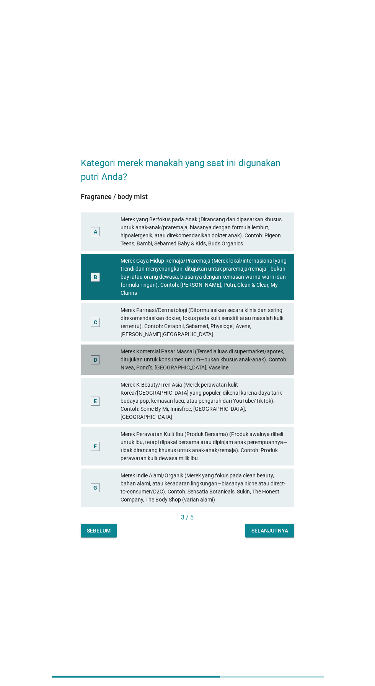
click at [208, 372] on div "Merek Komersial Pasar Massal (Tersedia luas di supermarket/apotek, ditujukan un…" at bounding box center [205, 360] width 168 height 24
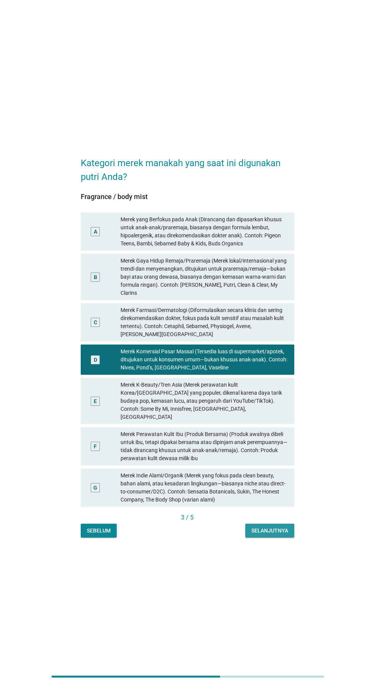
click at [275, 535] on div "Selanjutnya" at bounding box center [270, 531] width 37 height 8
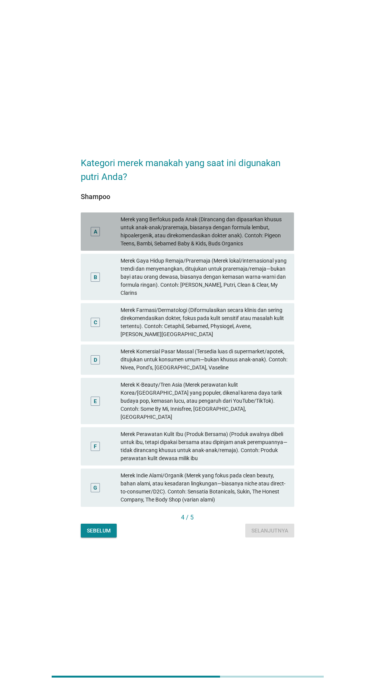
click at [233, 248] on div "Merek yang Berfokus pada Anak (Dirancang dan dipasarkan khusus untuk anak-anak/…" at bounding box center [205, 232] width 168 height 32
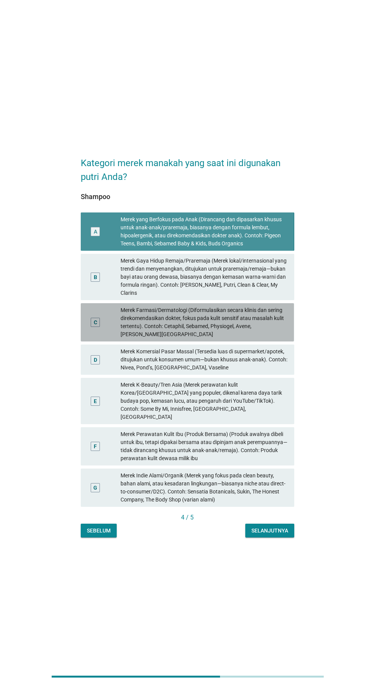
click at [208, 338] on div "Merek Farmasi/Dermatologi (Diformulasikan secara klinis dan sering direkomendas…" at bounding box center [205, 322] width 168 height 32
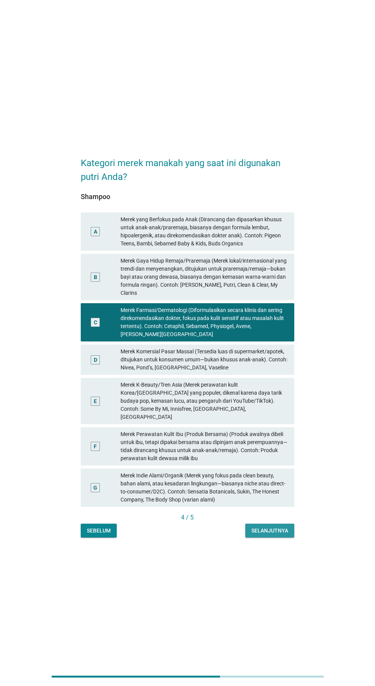
click at [283, 535] on div "Selanjutnya" at bounding box center [270, 531] width 37 height 8
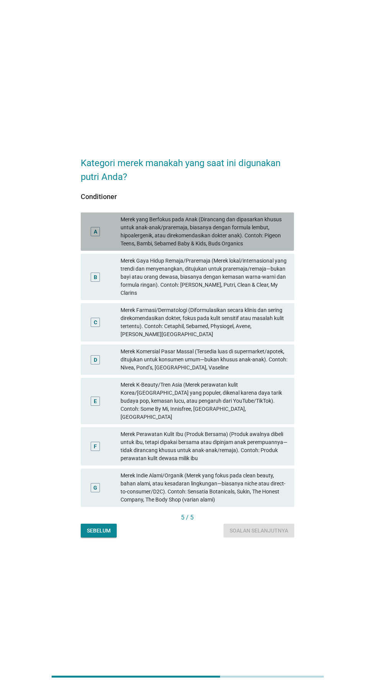
click at [229, 248] on div "Merek yang Berfokus pada Anak (Dirancang dan dipasarkan khusus untuk anak-anak/…" at bounding box center [205, 232] width 168 height 32
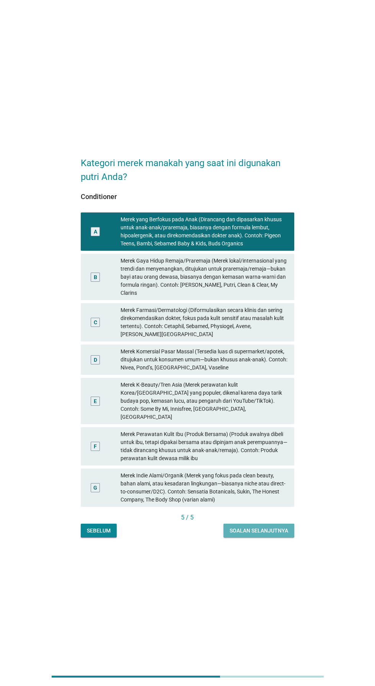
click at [278, 538] on button "Soalan selanjutnya" at bounding box center [259, 531] width 71 height 14
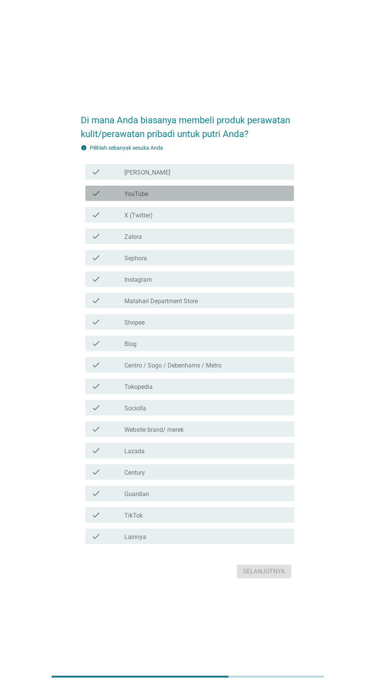
click at [214, 198] on div "check_box_outline_blank YouTube" at bounding box center [206, 193] width 164 height 9
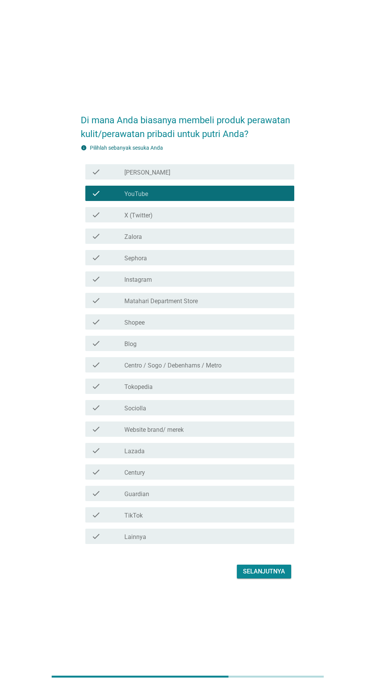
click at [194, 284] on div "check_box_outline_blank Instagram" at bounding box center [206, 279] width 164 height 9
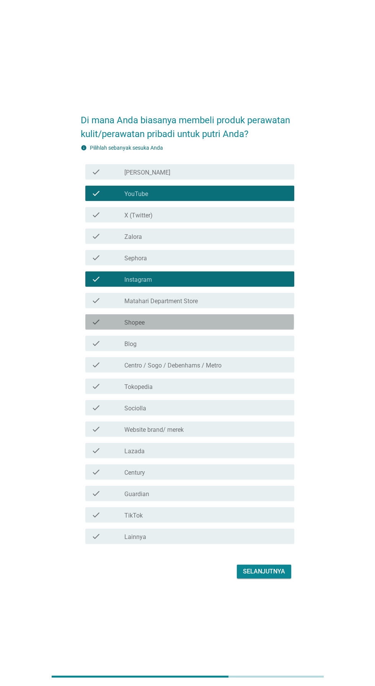
click at [202, 327] on div "check_box_outline_blank Shopee" at bounding box center [206, 321] width 164 height 9
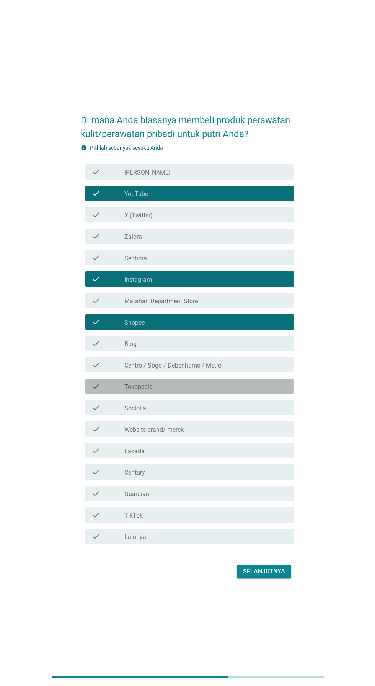
click at [215, 391] on div "check_box_outline_blank Tokopedia" at bounding box center [206, 386] width 164 height 9
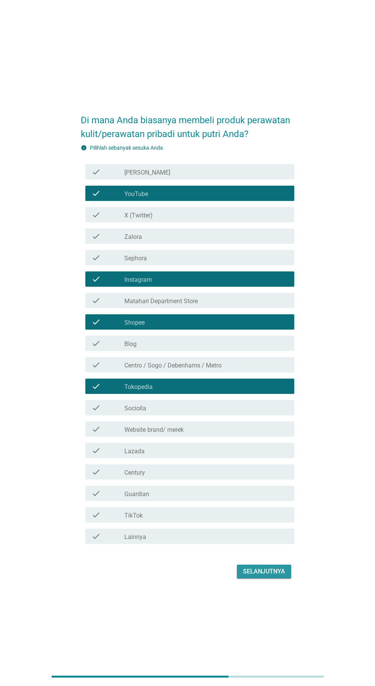
click at [268, 579] on button "Selanjutnya" at bounding box center [264, 572] width 54 height 14
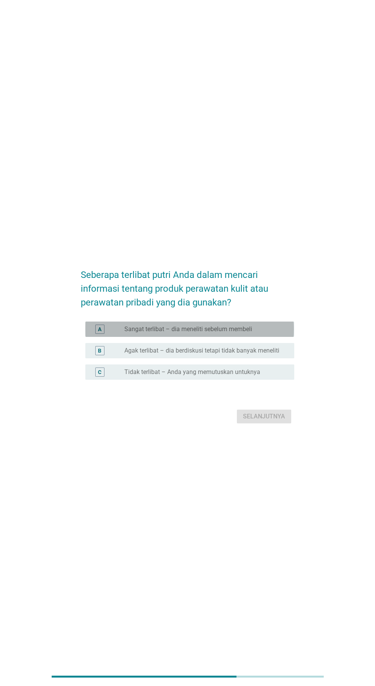
click at [238, 333] on label "Sangat terlibat – dia meneliti sebelum membeli" at bounding box center [188, 329] width 128 height 8
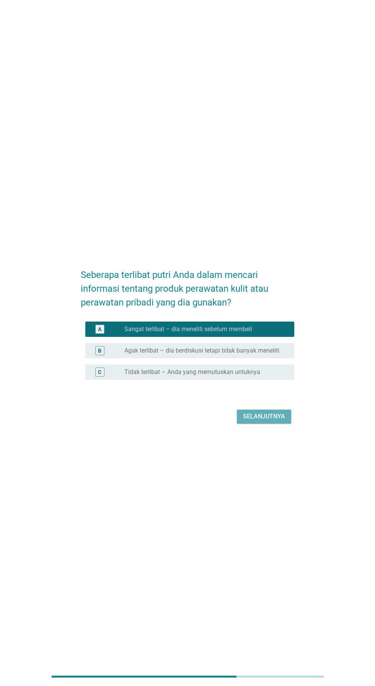
click at [280, 424] on button "Selanjutnya" at bounding box center [264, 417] width 54 height 14
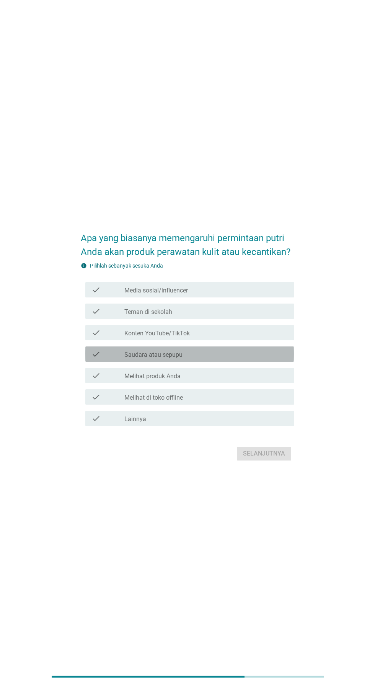
click at [240, 359] on div "check_box_outline_blank Saudara atau sepupu" at bounding box center [206, 354] width 164 height 9
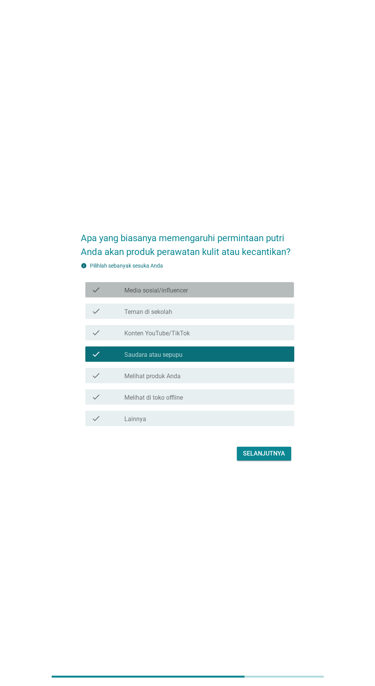
click at [247, 294] on div "check_box_outline_blank Media sosial/influencer" at bounding box center [206, 289] width 164 height 9
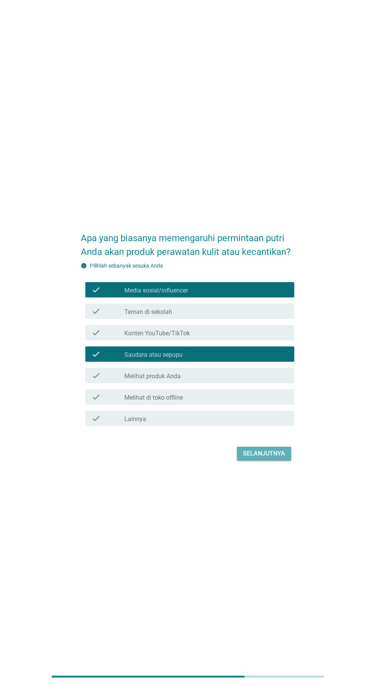
click at [273, 458] on div "Selanjutnya" at bounding box center [264, 453] width 42 height 9
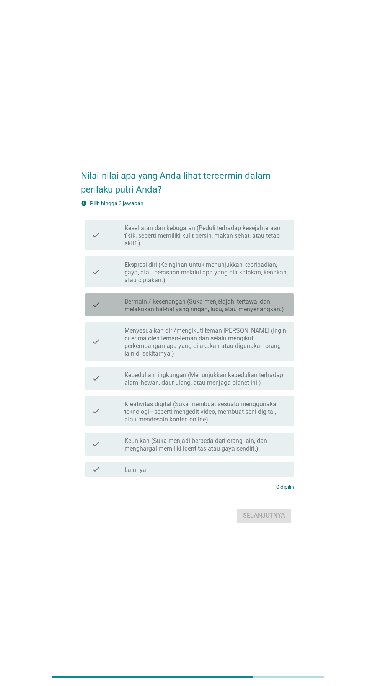
click at [236, 313] on label "Bermain / kesenangan (Suka menjelajah, tertawa, dan melakukan hal-hal yang ring…" at bounding box center [206, 305] width 164 height 15
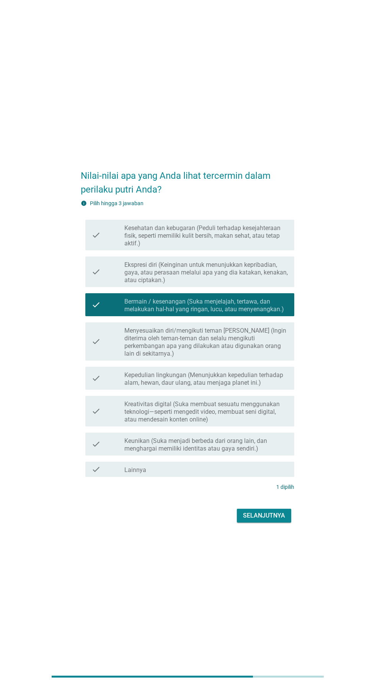
click at [213, 387] on label "Kepedulian lingkungan (Menunjukkan kepedulian terhadap alam, hewan, daur ulang,…" at bounding box center [206, 378] width 164 height 15
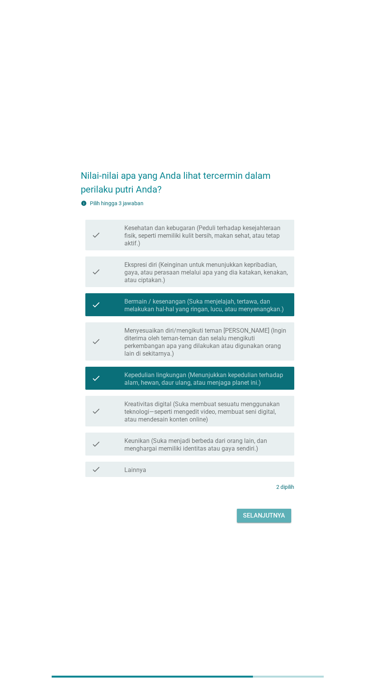
click at [273, 520] on div "Selanjutnya" at bounding box center [264, 515] width 42 height 9
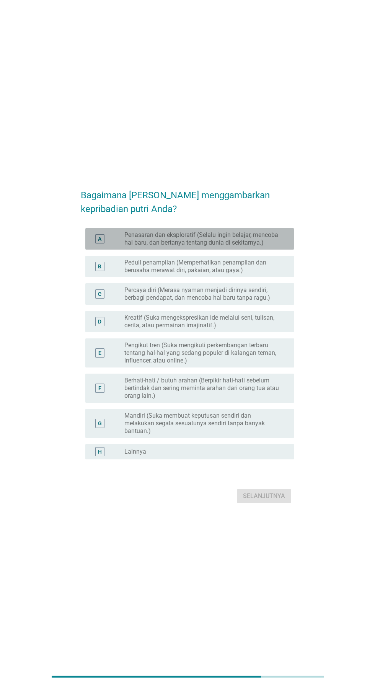
click at [247, 247] on label "Penasaran dan eksploratif (Selalu ingin belajar, mencoba hal baru, dan bertanya…" at bounding box center [203, 238] width 158 height 15
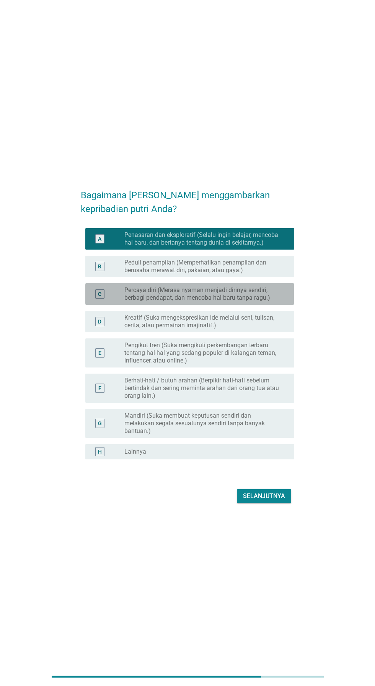
click at [221, 302] on label "Percaya diri (Merasa nyaman menjadi dirinya sendiri, berbagi pendapat, dan menc…" at bounding box center [203, 293] width 158 height 15
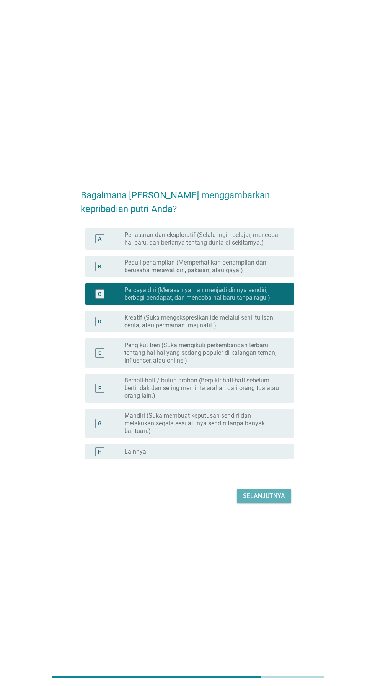
click at [273, 501] on div "Selanjutnya" at bounding box center [264, 496] width 42 height 9
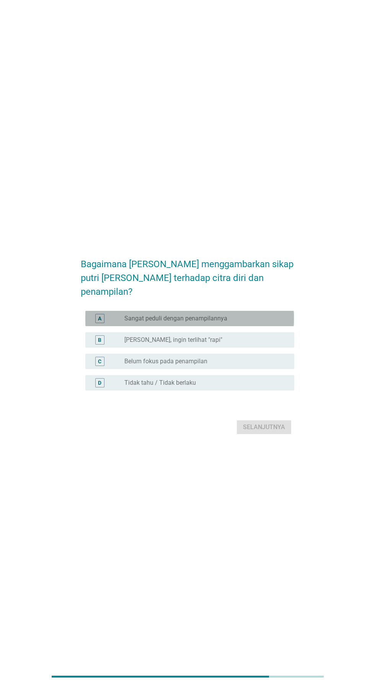
click at [237, 322] on div "radio_button_unchecked Sangat peduli dengan penampilannya" at bounding box center [203, 319] width 158 height 8
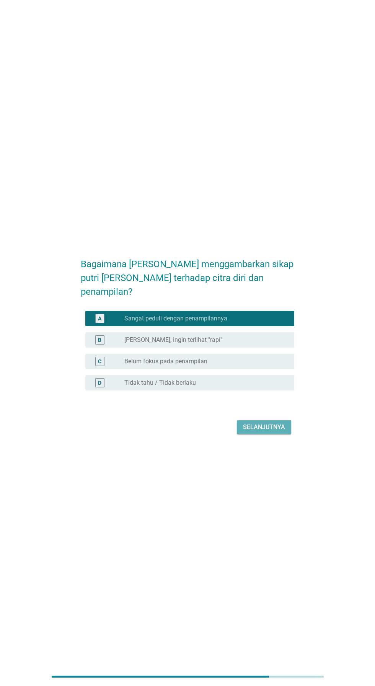
click at [267, 432] on div "Selanjutnya" at bounding box center [264, 427] width 42 height 9
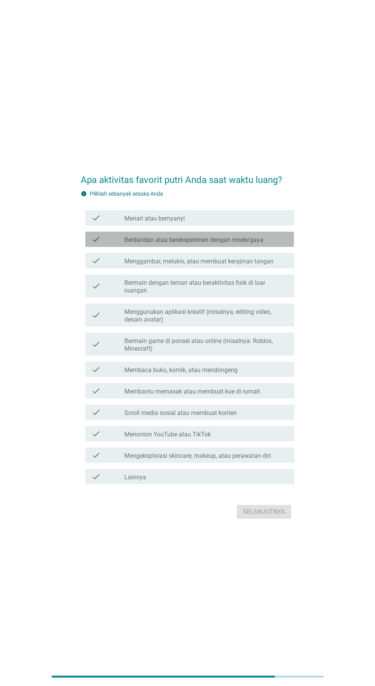
click at [258, 244] on label "Berdandan atau bereksperimen dengan mode/gaya" at bounding box center [193, 240] width 139 height 8
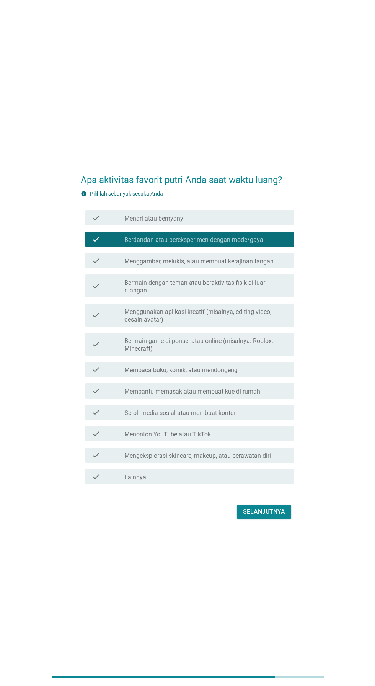
click at [263, 417] on div "check_box_outline_blank Scroll media sosial atau membuat konten" at bounding box center [206, 412] width 164 height 9
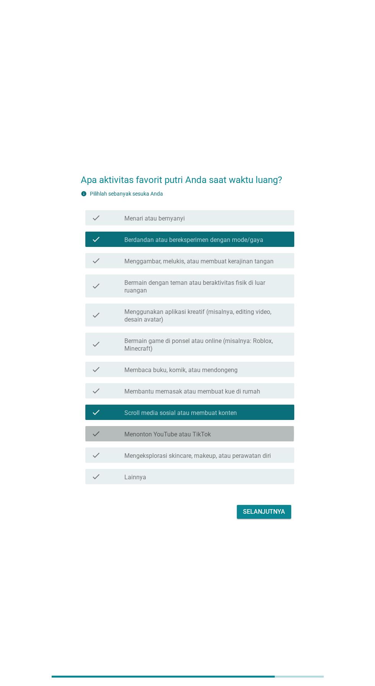
click at [253, 438] on div "check_box_outline_blank Menonton YouTube atau TikTok" at bounding box center [206, 433] width 164 height 9
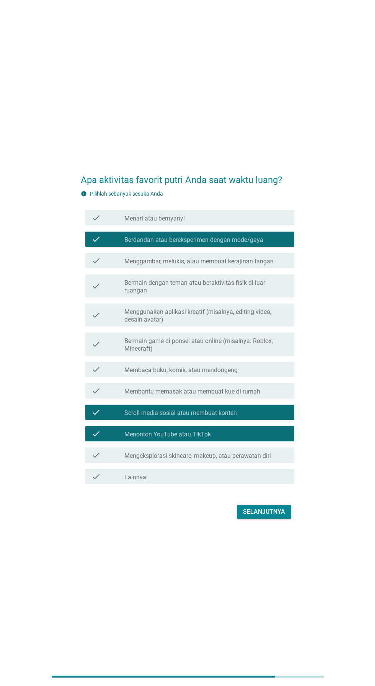
click at [264, 460] on label "Mengeksplorasi skincare, makeup, atau perawatan diri" at bounding box center [197, 456] width 147 height 8
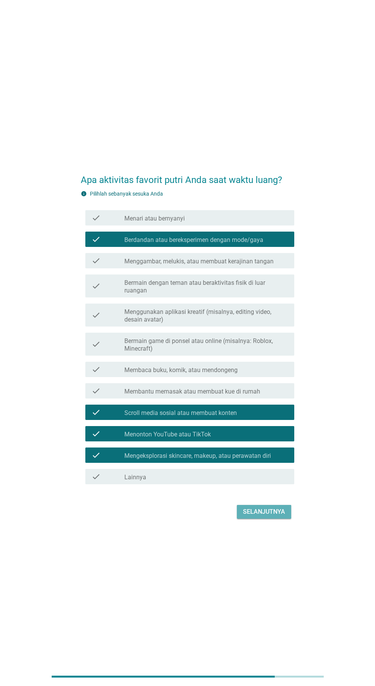
click at [282, 517] on div "Selanjutnya" at bounding box center [264, 511] width 42 height 9
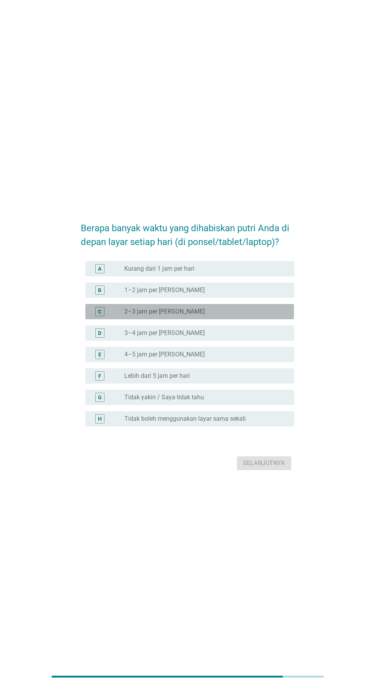
click at [233, 316] on div "radio_button_unchecked 2–3 jam per hari" at bounding box center [203, 312] width 158 height 8
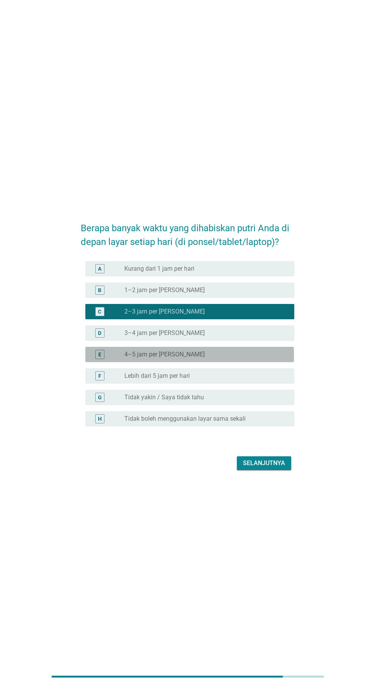
click at [246, 358] on div "radio_button_unchecked 4–5 jam per hari" at bounding box center [203, 355] width 158 height 8
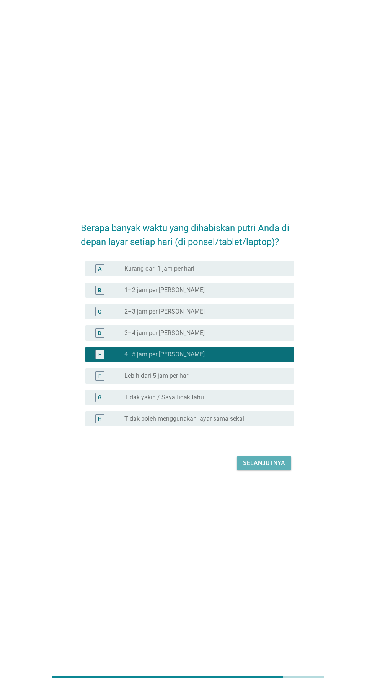
click at [274, 468] on div "Selanjutnya" at bounding box center [264, 463] width 42 height 9
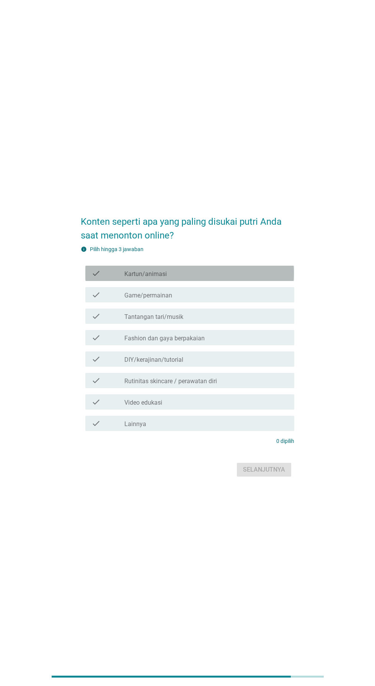
click at [237, 278] on div "check_box_outline_blank Kartun/animasi" at bounding box center [206, 273] width 164 height 9
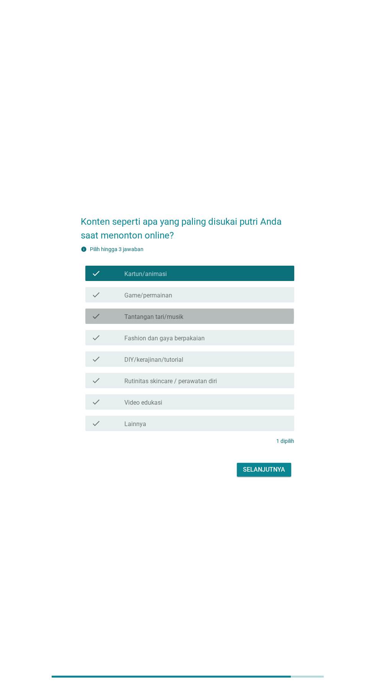
click at [219, 321] on div "check_box_outline_blank Tantangan tari/musik" at bounding box center [206, 316] width 164 height 9
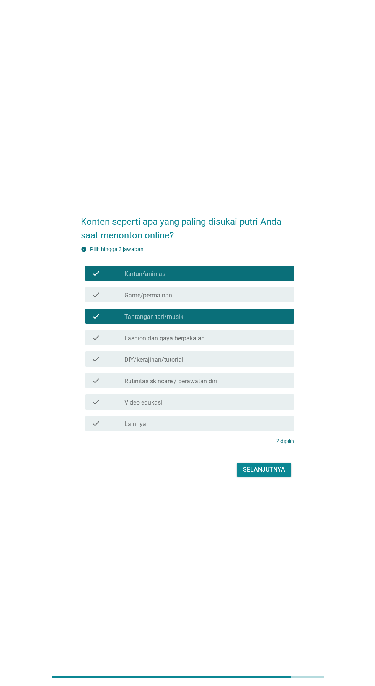
click at [253, 385] on div "check_box_outline_blank Rutinitas skincare / perawatan diri" at bounding box center [206, 380] width 164 height 9
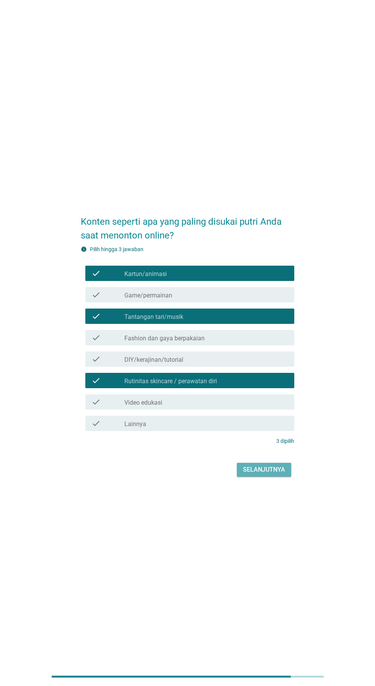
click at [273, 474] on div "Selanjutnya" at bounding box center [264, 469] width 42 height 9
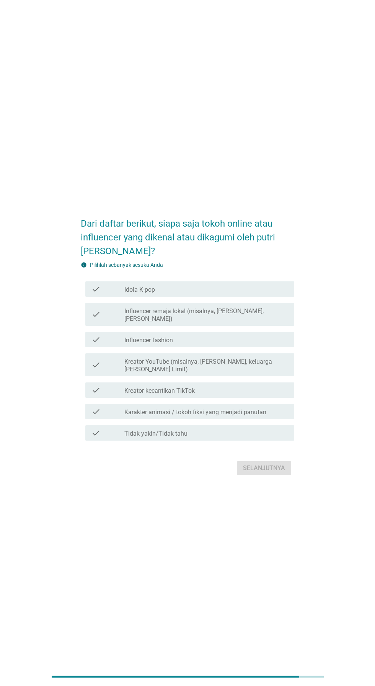
click at [245, 294] on div "check_box_outline_blank Idola K-pop" at bounding box center [206, 289] width 164 height 9
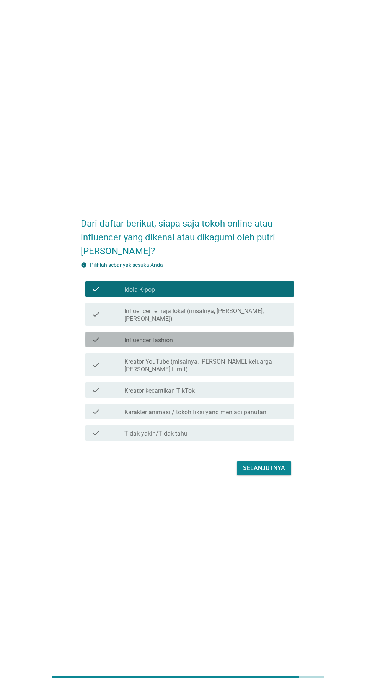
click at [263, 344] on div "check_box_outline_blank Influencer fashion" at bounding box center [206, 339] width 164 height 9
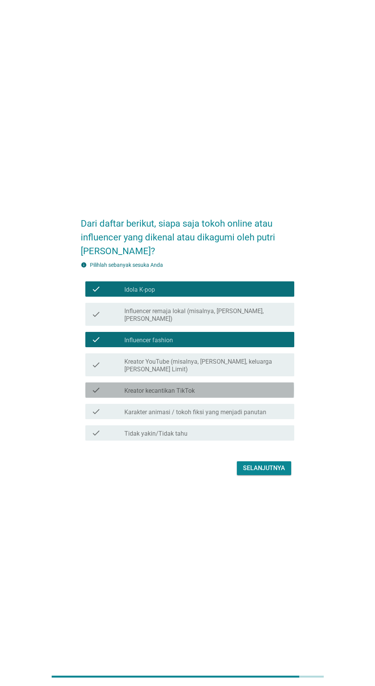
click at [244, 395] on div "check_box_outline_blank Kreator kecantikan TikTok" at bounding box center [206, 390] width 164 height 9
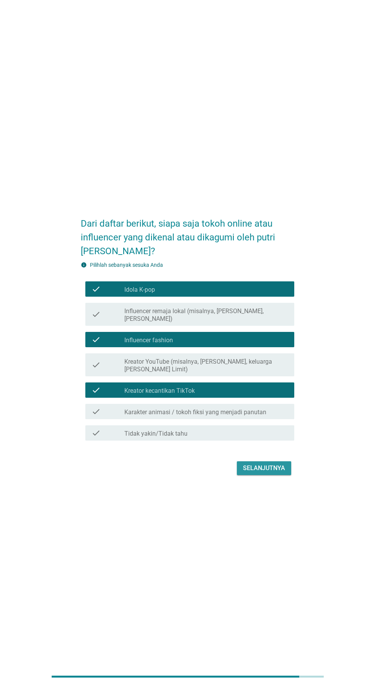
click at [273, 473] on div "Selanjutnya" at bounding box center [264, 468] width 42 height 9
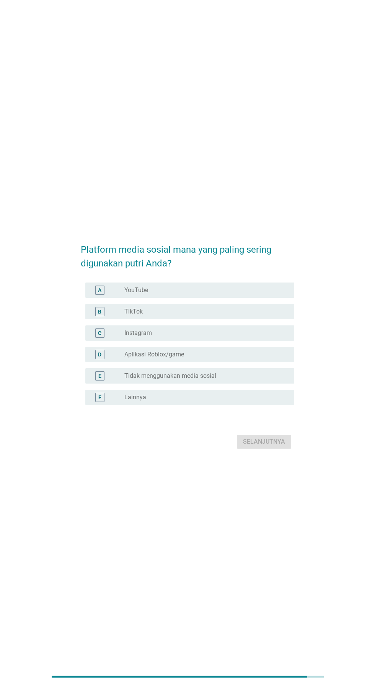
click at [245, 316] on div "radio_button_unchecked TikTok" at bounding box center [203, 312] width 158 height 8
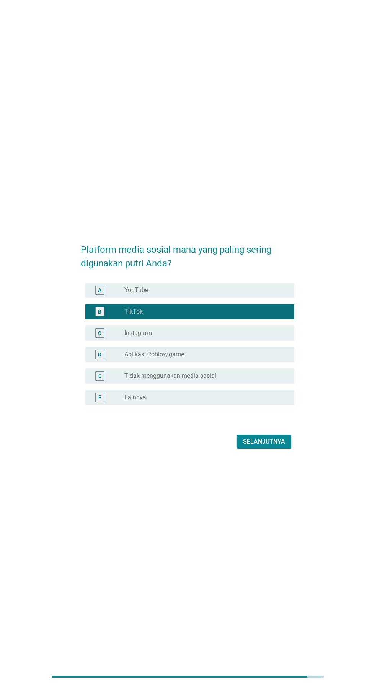
click at [251, 337] on div "radio_button_unchecked Instagram" at bounding box center [203, 333] width 158 height 8
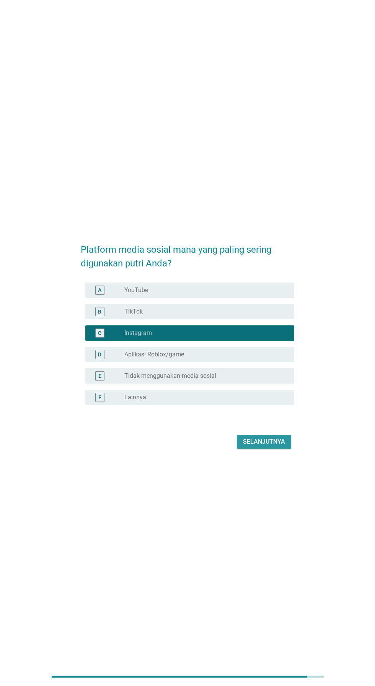
click at [270, 446] on div "Selanjutnya" at bounding box center [264, 441] width 42 height 9
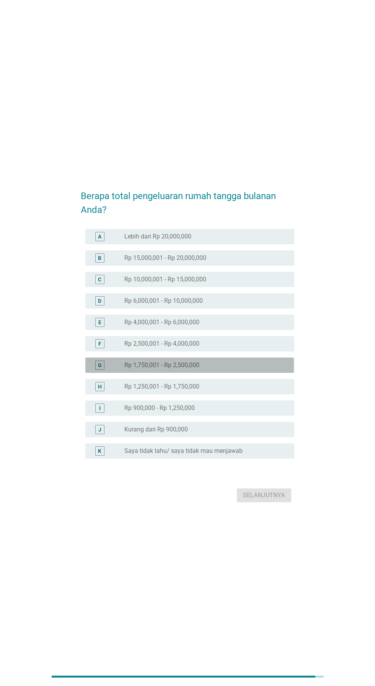
click at [225, 369] on div "radio_button_unchecked Rp 1,750,001 - Rp 2,500,000" at bounding box center [203, 365] width 158 height 8
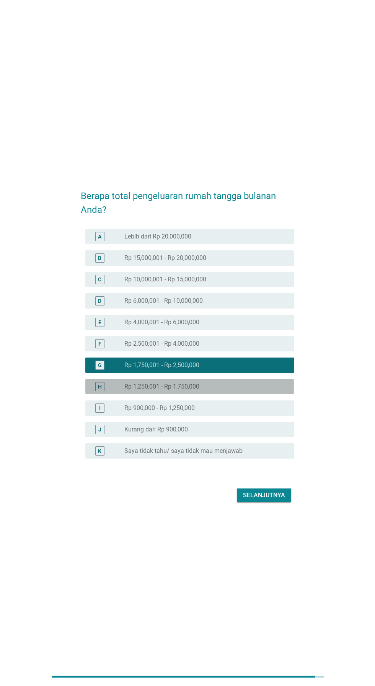
click at [231, 391] on div "radio_button_unchecked Rp 1,250,001 - Rp 1,750,000" at bounding box center [203, 387] width 158 height 8
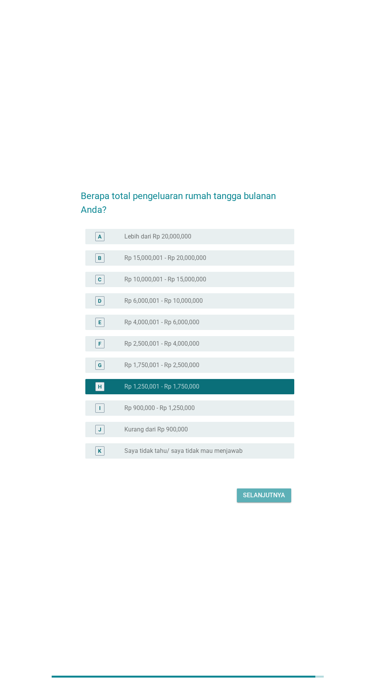
click at [280, 500] on div "Selanjutnya" at bounding box center [264, 495] width 42 height 9
